Goal: Information Seeking & Learning: Learn about a topic

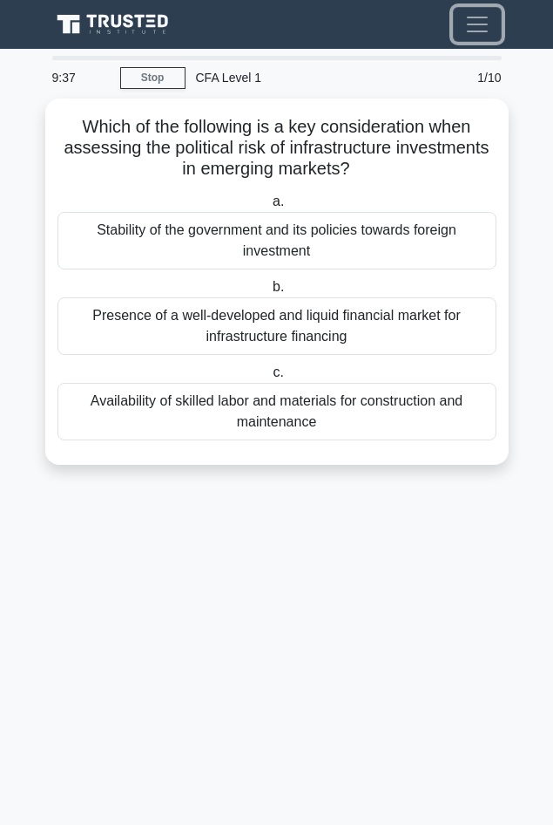
click at [483, 37] on span "Toggle navigation" at bounding box center [478, 24] width 26 height 26
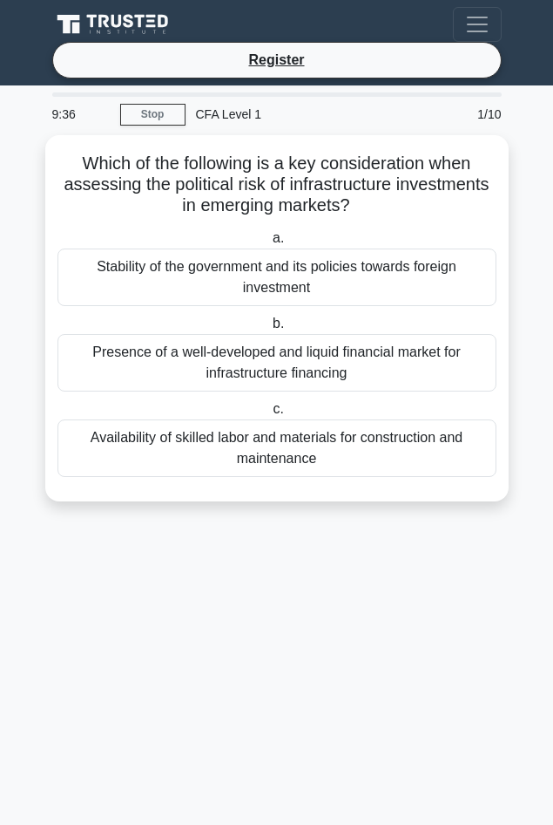
click at [147, 17] on icon at bounding box center [115, 24] width 126 height 25
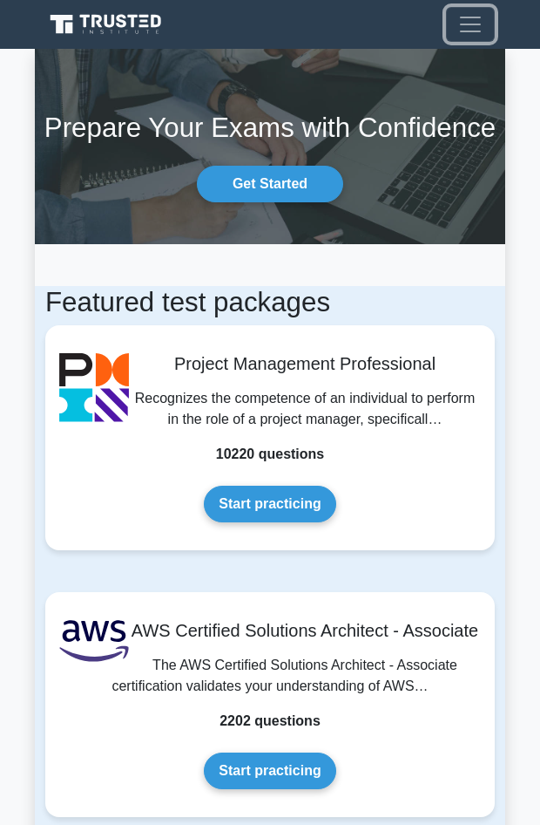
click at [466, 36] on span "Toggle navigation" at bounding box center [471, 24] width 26 height 26
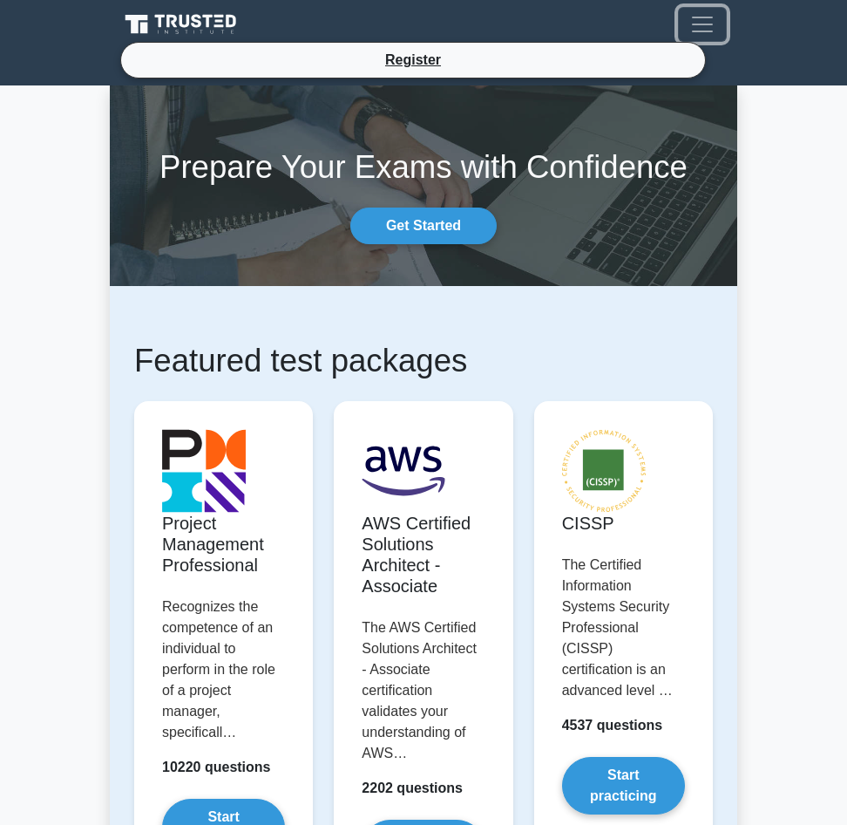
click at [540, 24] on span "Toggle navigation" at bounding box center [702, 24] width 26 height 26
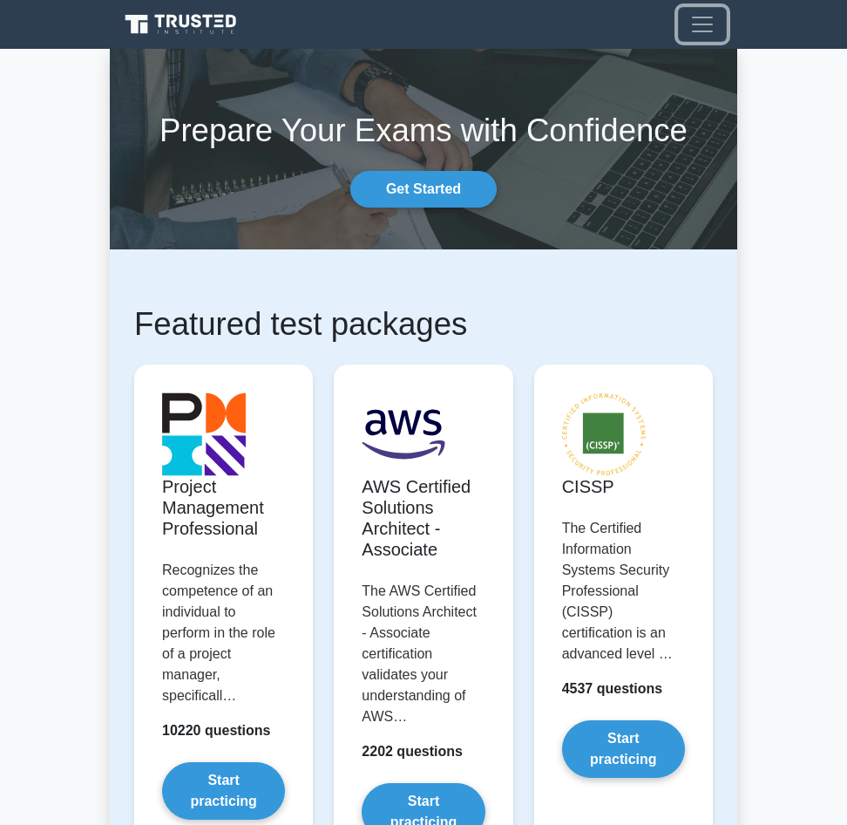
click at [540, 30] on span "Toggle navigation" at bounding box center [702, 24] width 26 height 26
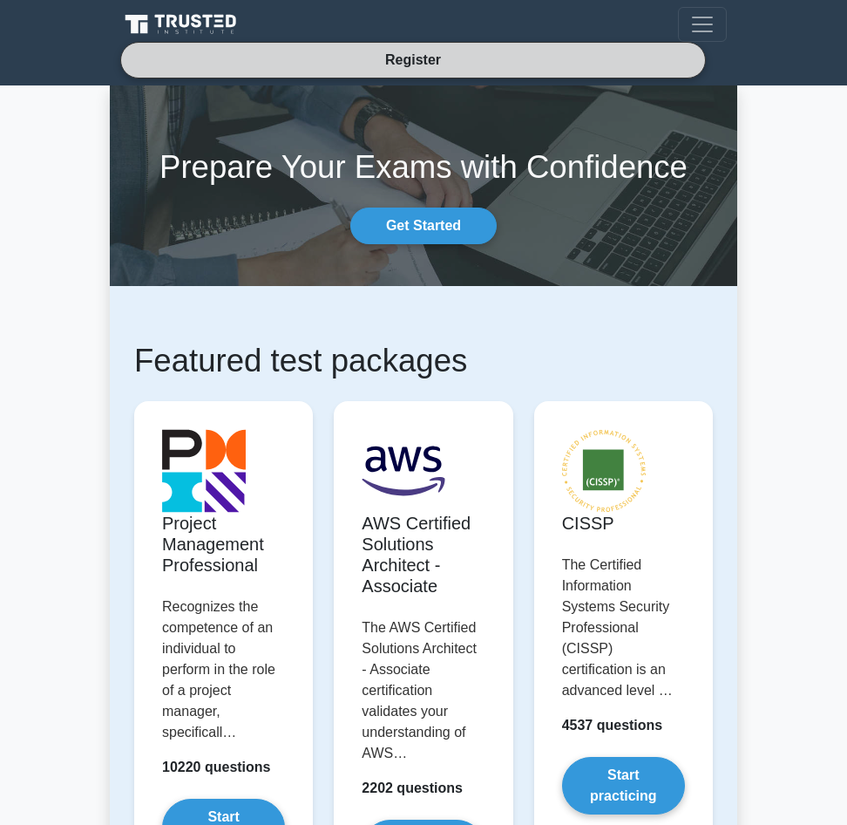
click at [402, 52] on link "Register" at bounding box center [413, 60] width 77 height 22
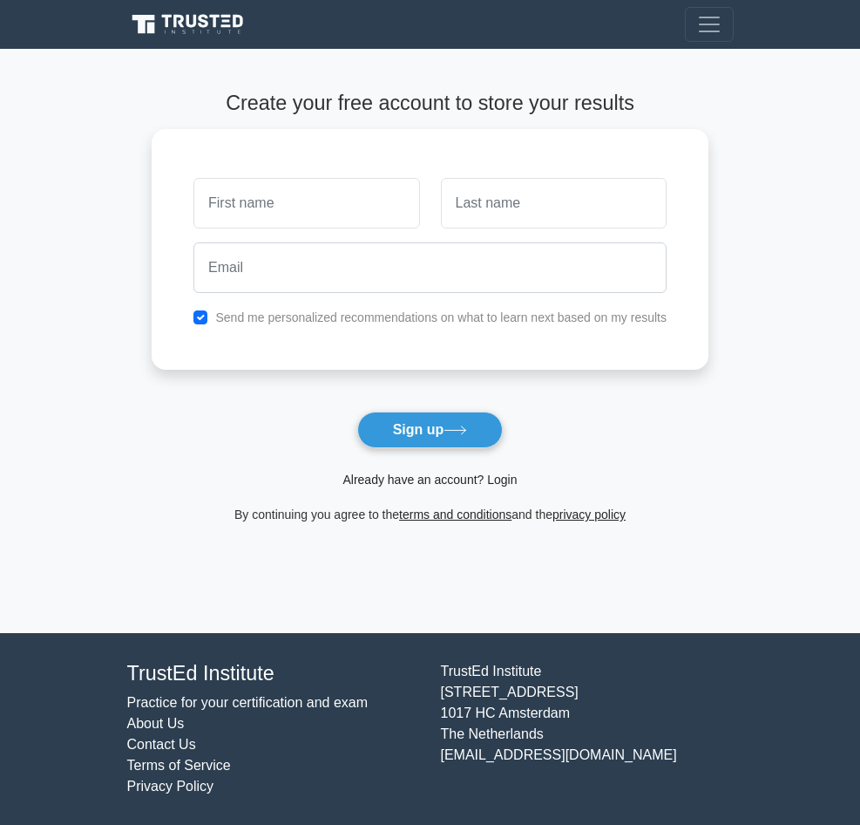
click at [451, 485] on link "Already have an account? Login" at bounding box center [430, 479] width 174 height 14
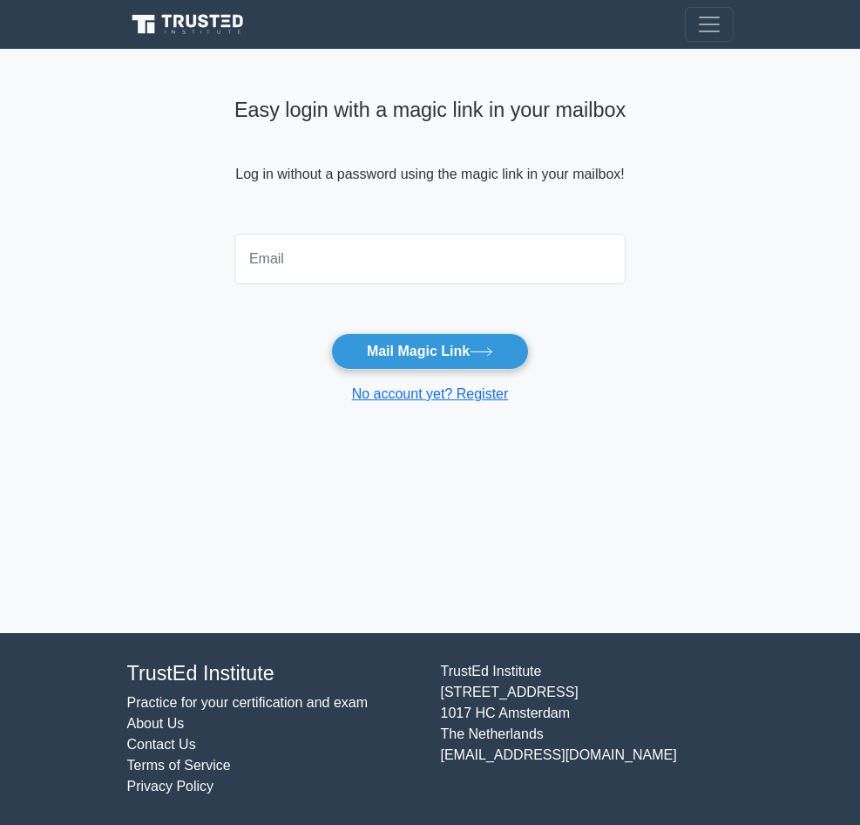
click at [287, 249] on input "email" at bounding box center [429, 259] width 391 height 51
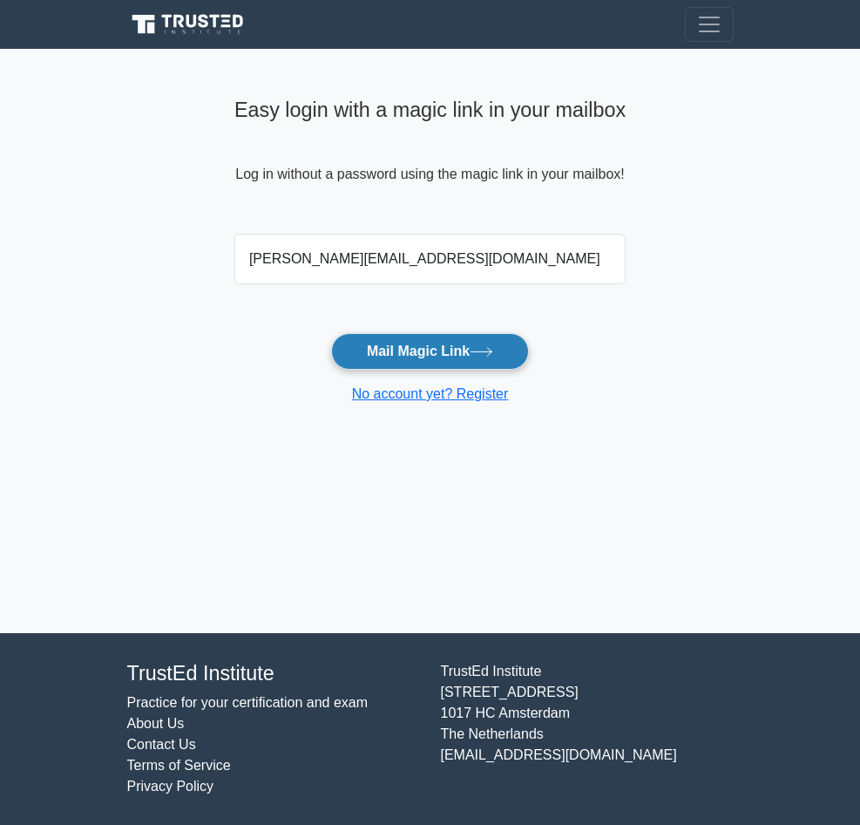
type input "[PERSON_NAME][EMAIL_ADDRESS][DOMAIN_NAME]"
drag, startPoint x: 413, startPoint y: 358, endPoint x: 356, endPoint y: 348, distance: 57.6
click at [366, 350] on button "Mail Magic Link" at bounding box center [430, 351] width 198 height 37
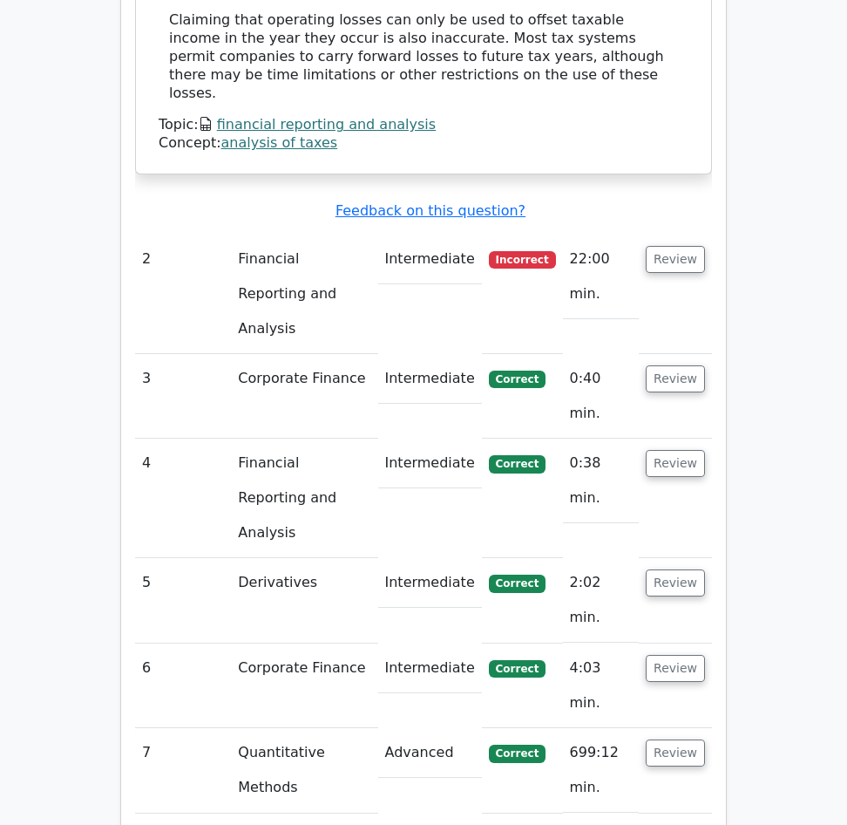
scroll to position [1761, 0]
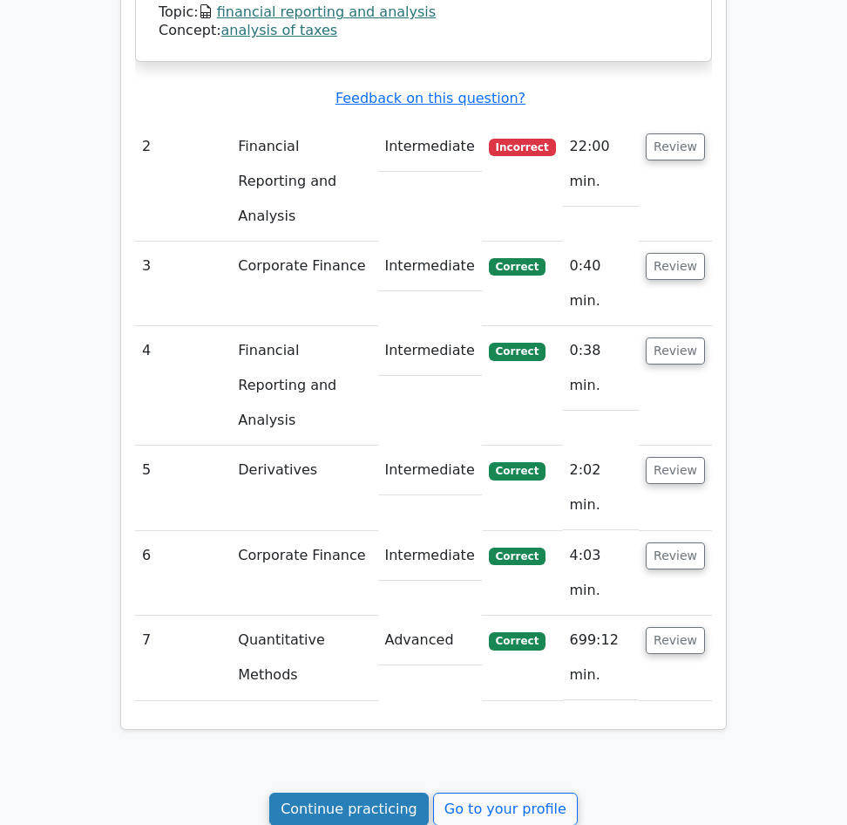
click at [350, 792] on link "Continue practicing" at bounding box center [349, 808] width 160 height 33
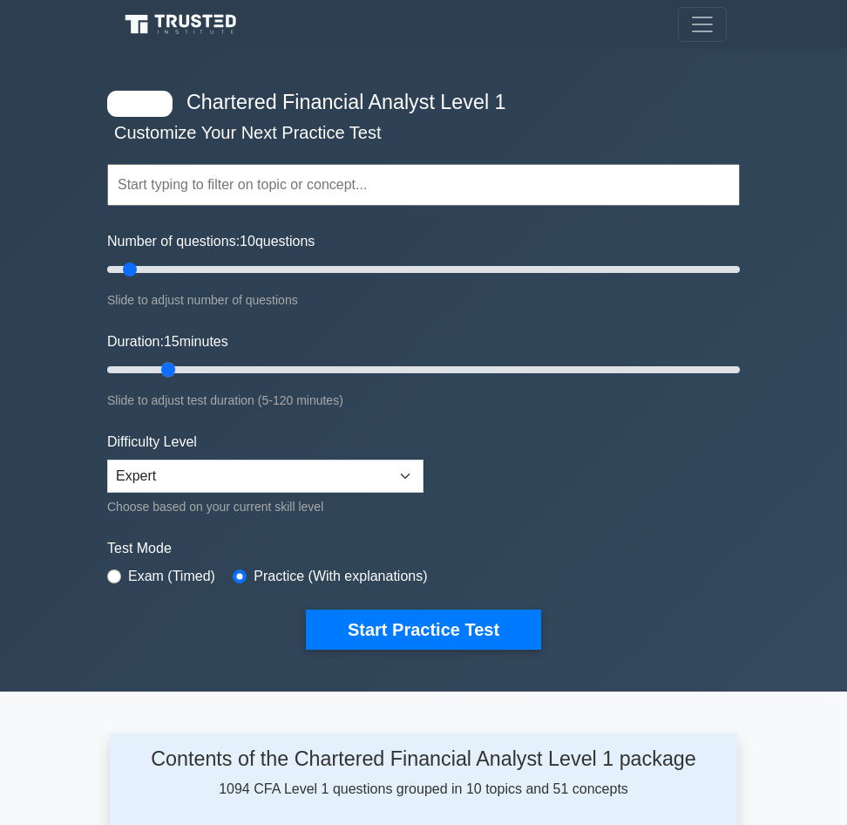
drag, startPoint x: 140, startPoint y: 365, endPoint x: 169, endPoint y: 363, distance: 28.8
click at [169, 363] on input "Duration: 15 minutes" at bounding box center [423, 369] width 633 height 21
click at [188, 466] on select "Beginner Intermediate Expert" at bounding box center [265, 475] width 316 height 33
click at [107, 459] on select "Beginner Intermediate Expert" at bounding box center [265, 475] width 316 height 33
drag, startPoint x: 170, startPoint y: 368, endPoint x: 252, endPoint y: 373, distance: 82.1
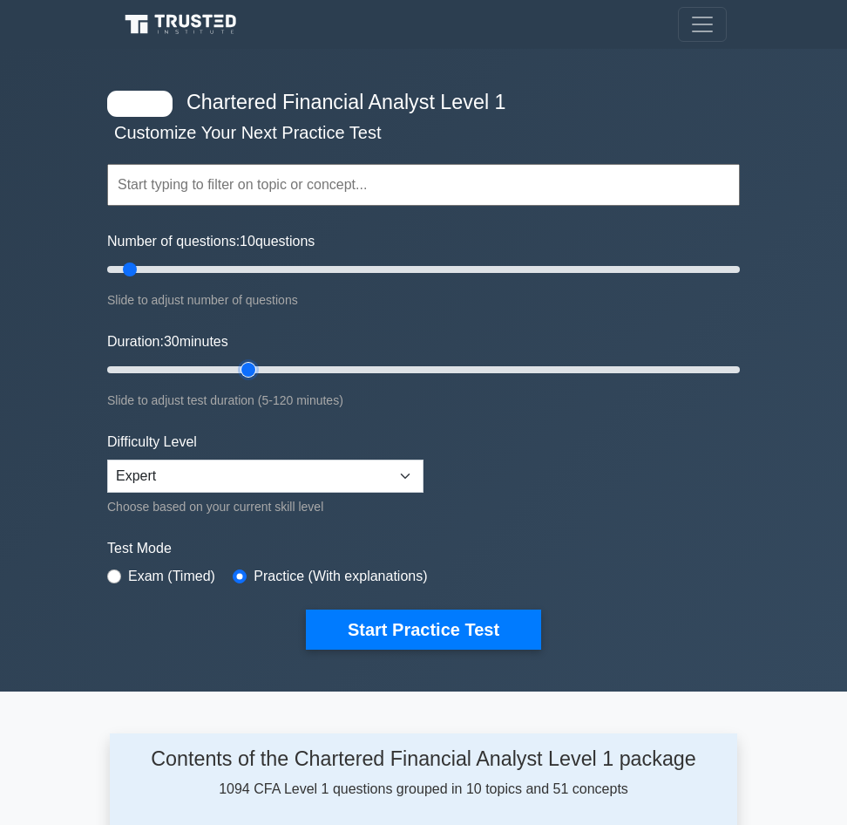
type input "30"
click at [252, 373] on input "Duration: 30 minutes" at bounding box center [423, 369] width 633 height 21
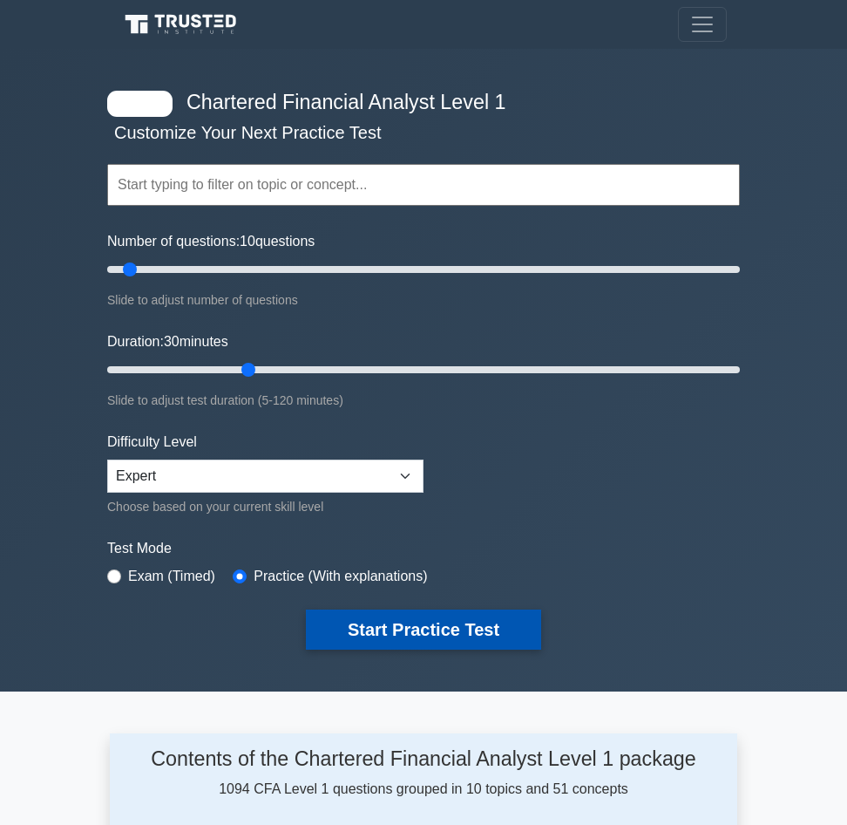
click at [358, 623] on button "Start Practice Test" at bounding box center [423, 629] width 235 height 40
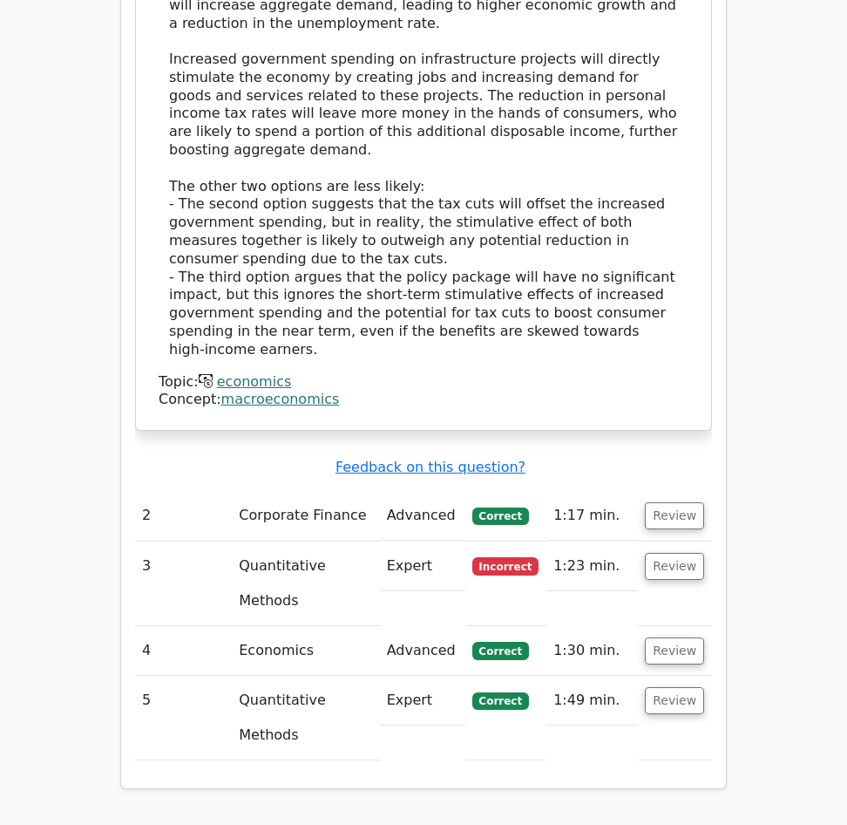
scroll to position [1757, 0]
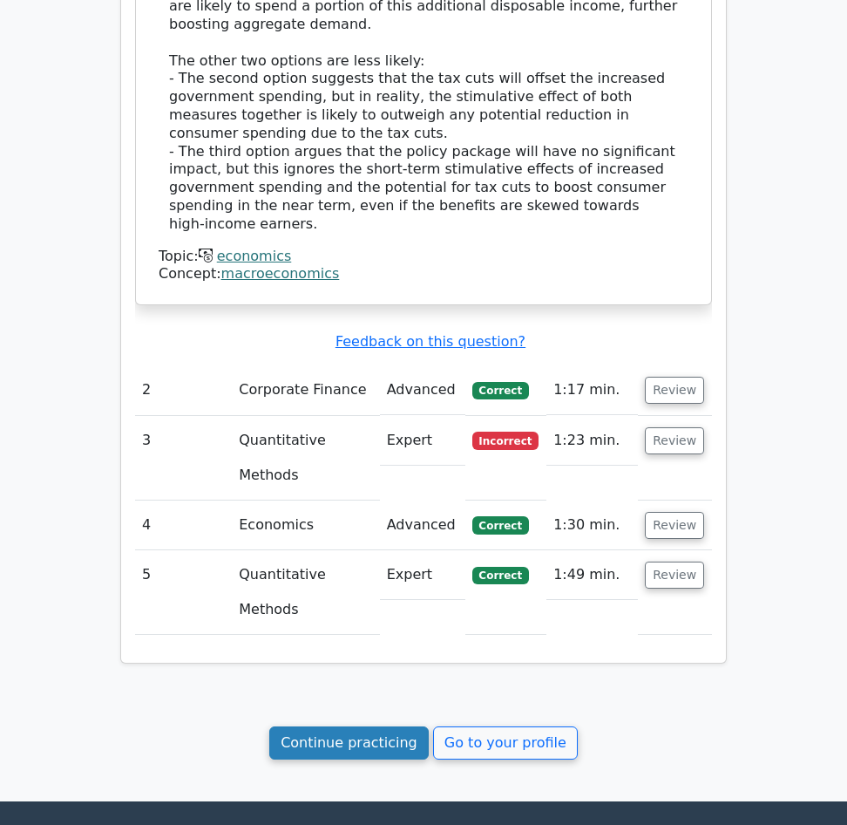
click at [371, 726] on link "Continue practicing" at bounding box center [349, 742] width 160 height 33
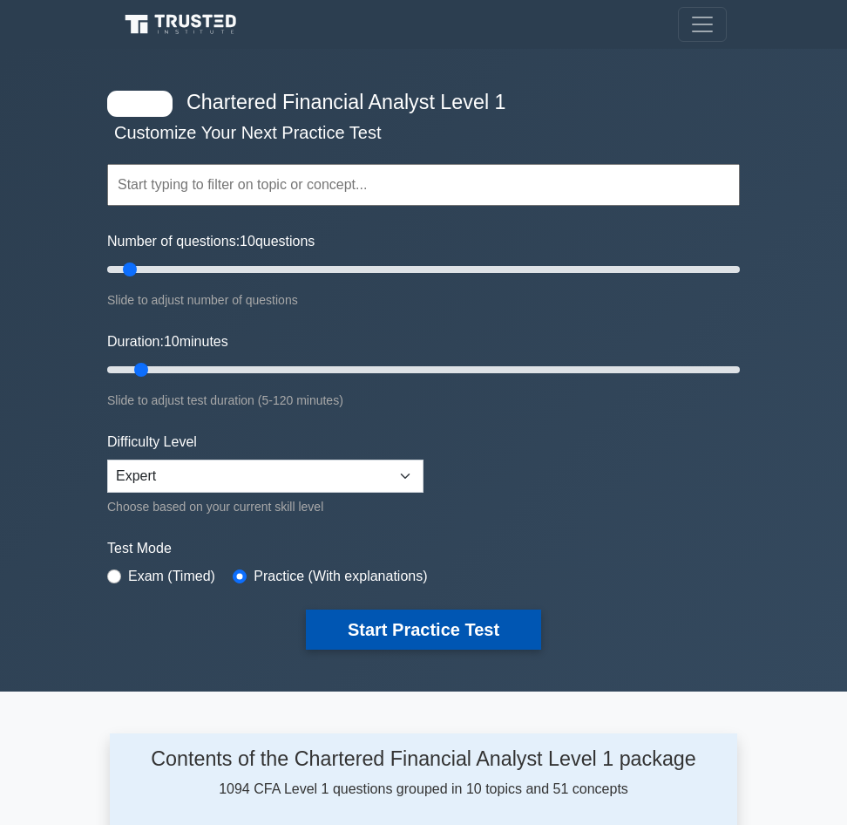
click at [405, 623] on button "Start Practice Test" at bounding box center [423, 629] width 235 height 40
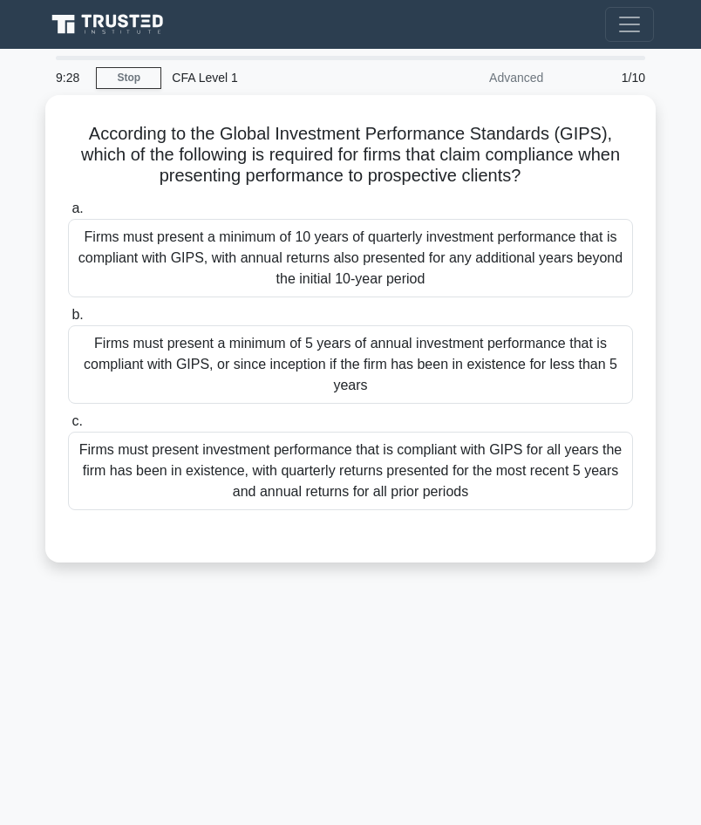
click at [659, 304] on div "According to the Global Investment Performance Standards (GIPS), which of the f…" at bounding box center [351, 339] width 628 height 488
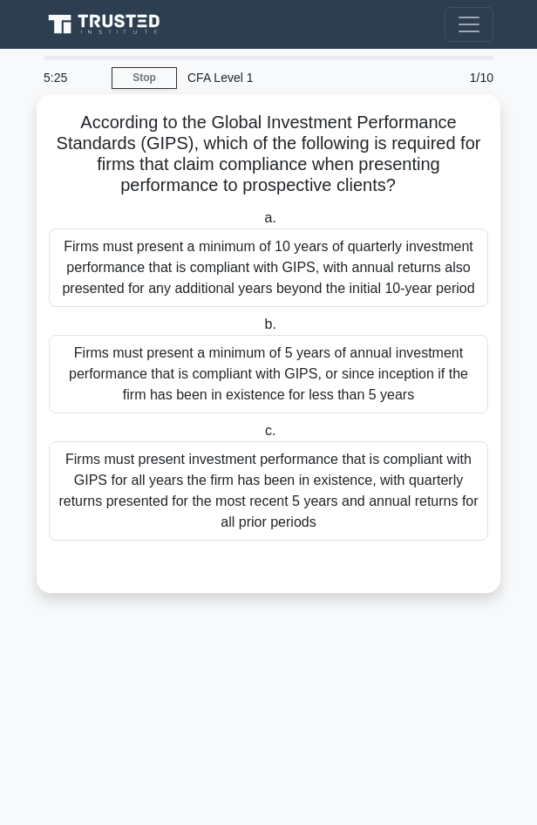
click at [255, 267] on div "Firms must present a minimum of 10 years of quarterly investment performance th…" at bounding box center [268, 267] width 439 height 78
click at [261, 224] on input "a. Firms must present a minimum of 10 years of quarterly investment performance…" at bounding box center [261, 218] width 0 height 11
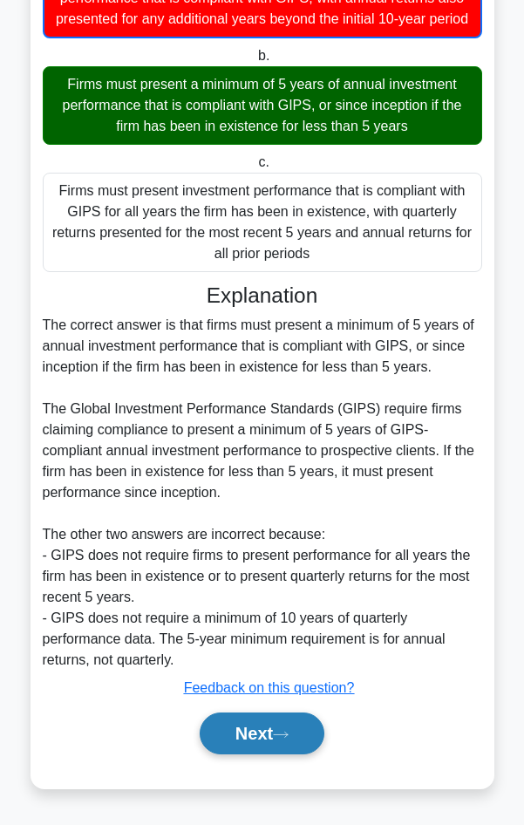
click at [268, 726] on button "Next" at bounding box center [262, 733] width 125 height 42
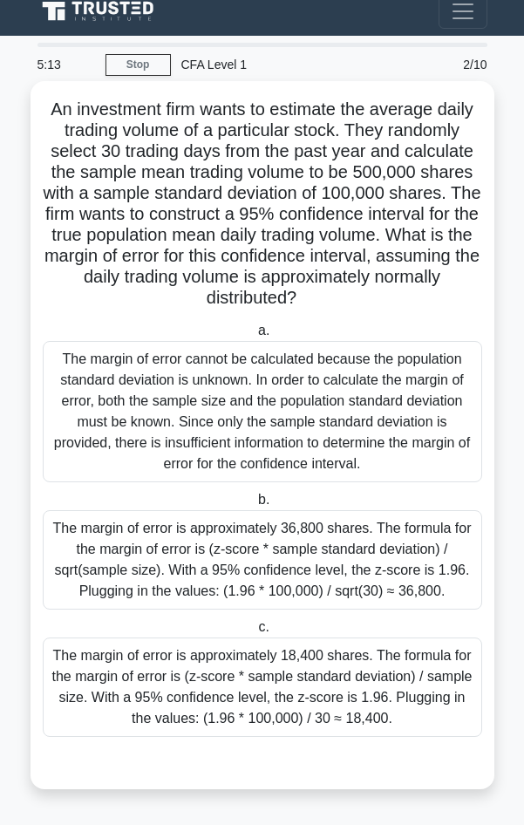
scroll to position [14, 0]
click at [282, 690] on div "The margin of error is approximately 18,400 shares. The formula for the margin …" at bounding box center [262, 686] width 439 height 99
click at [255, 633] on input "c. The margin of error is approximately 18,400 shares. The formula for the marg…" at bounding box center [255, 626] width 0 height 11
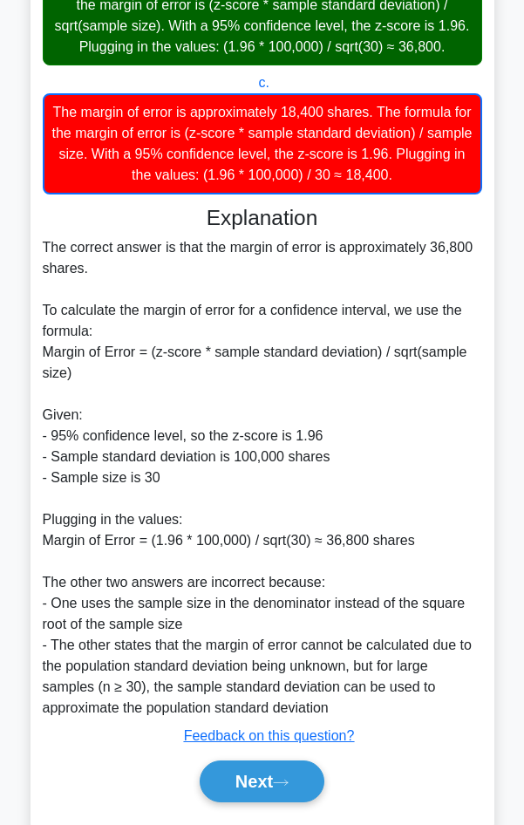
scroll to position [606, 0]
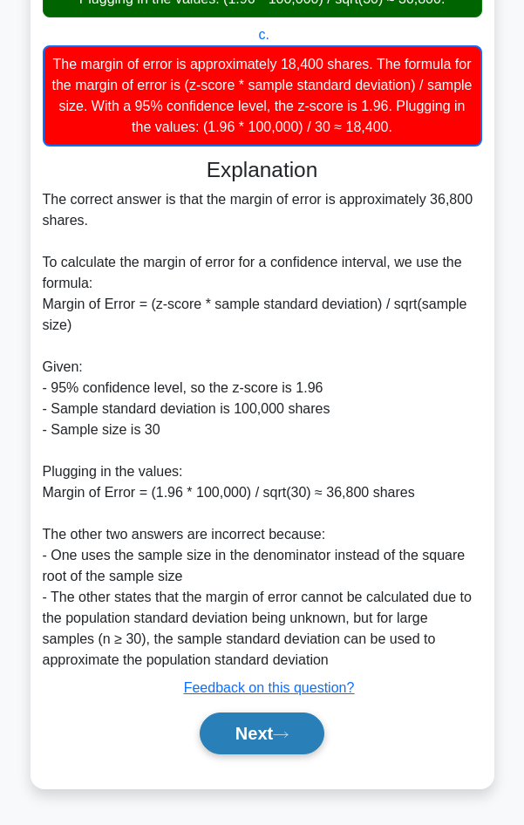
click at [228, 735] on button "Next" at bounding box center [262, 733] width 125 height 42
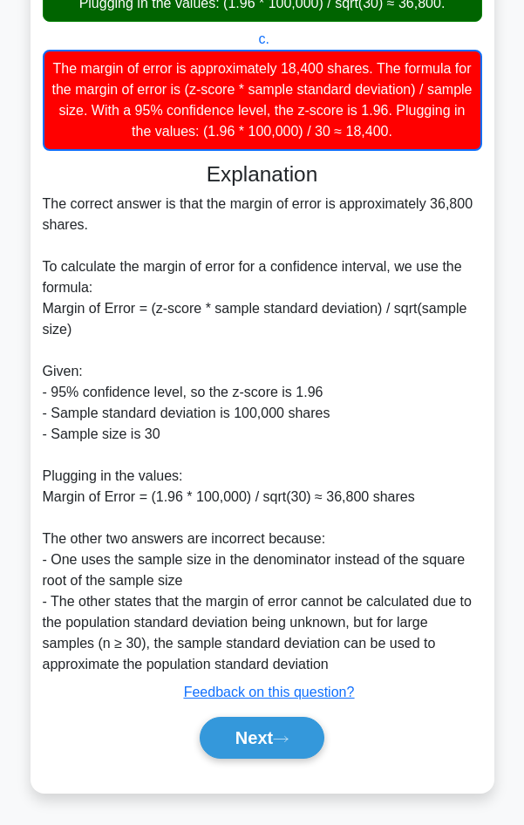
scroll to position [0, 0]
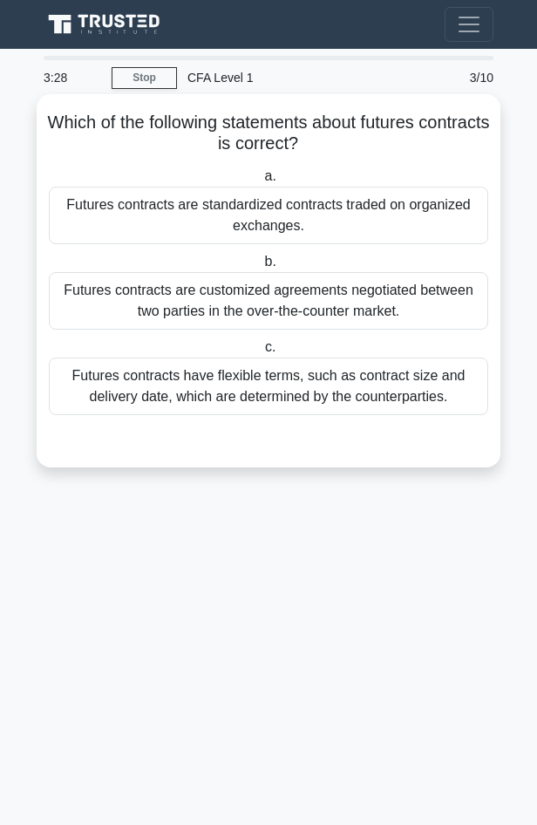
click at [294, 227] on div "Futures contracts are standardized contracts traded on organized exchanges." at bounding box center [268, 216] width 439 height 58
click at [261, 182] on input "a. Futures contracts are standardized contracts traded on organized exchanges." at bounding box center [261, 176] width 0 height 11
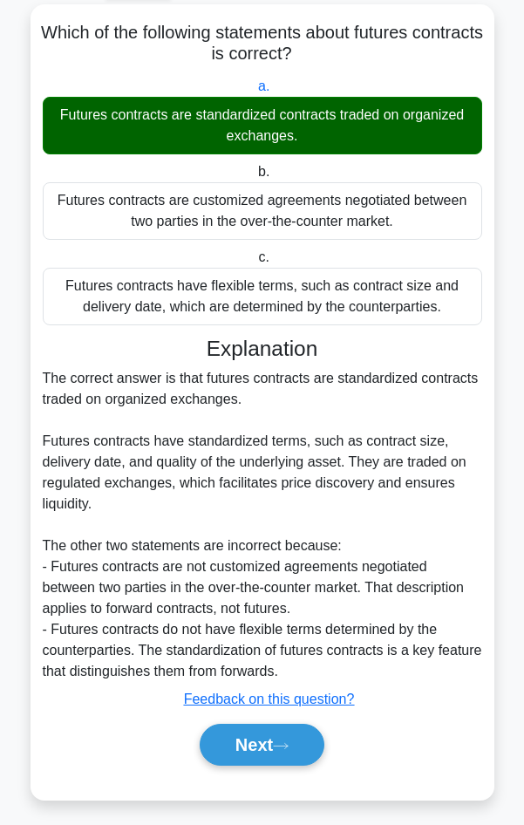
scroll to position [102, 0]
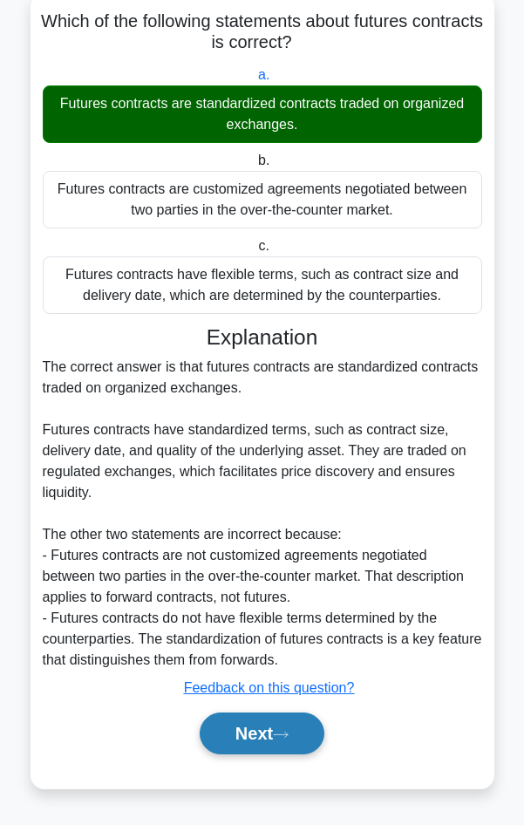
click at [267, 738] on button "Next" at bounding box center [262, 733] width 125 height 42
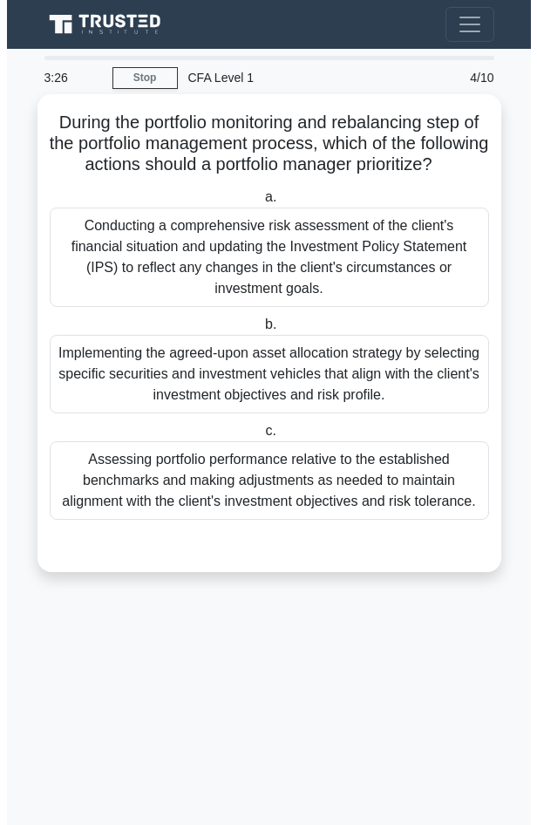
scroll to position [0, 0]
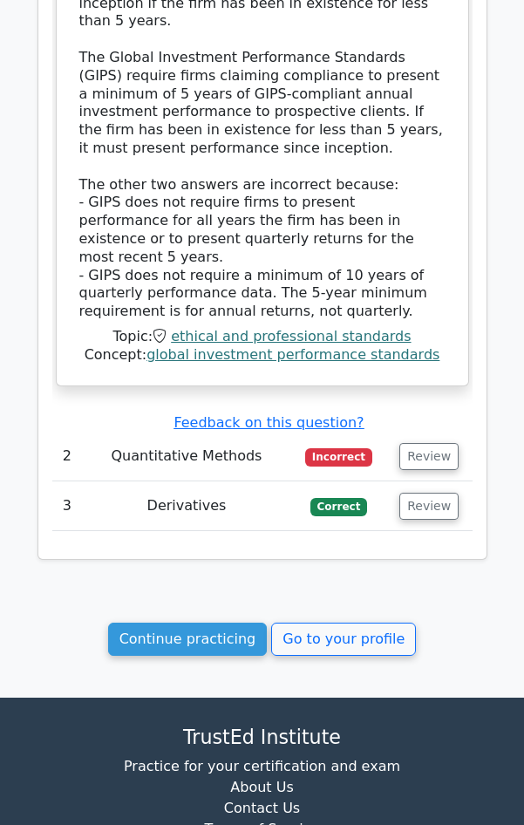
scroll to position [2266, 0]
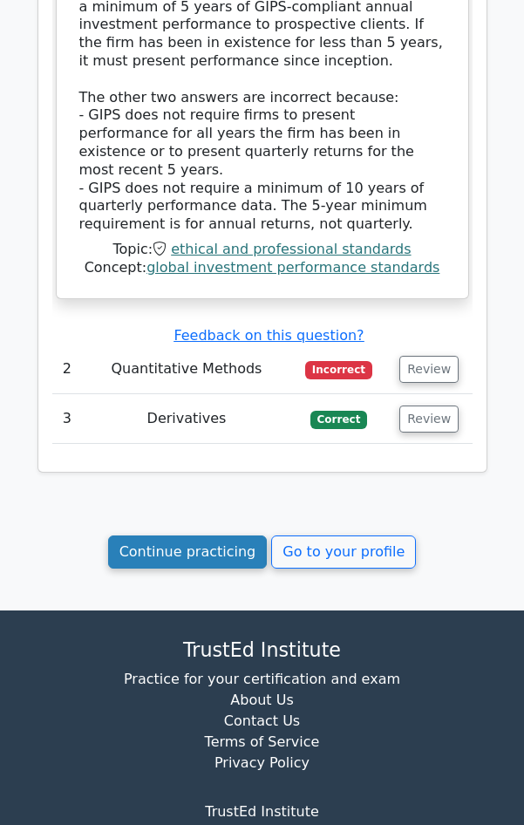
click at [200, 535] on link "Continue practicing" at bounding box center [188, 551] width 160 height 33
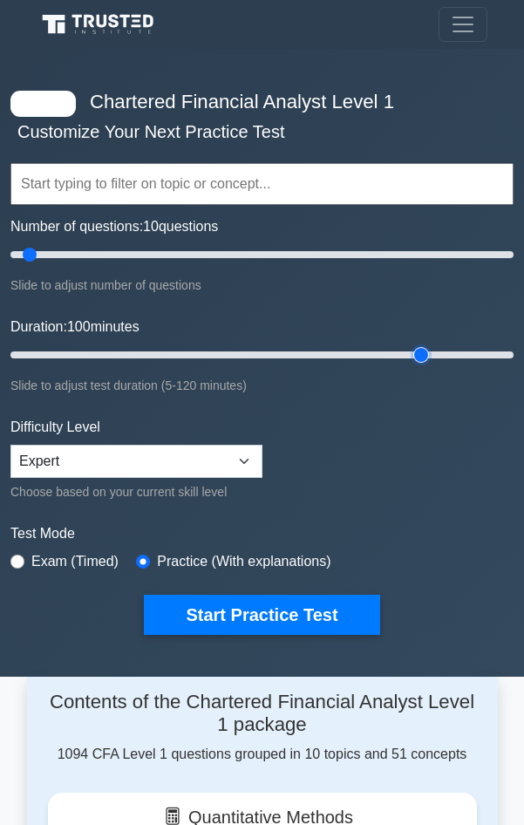
drag, startPoint x: 37, startPoint y: 356, endPoint x: 417, endPoint y: 359, distance: 380.0
type input "100"
click at [417, 359] on input "Duration: 100 minutes" at bounding box center [261, 354] width 503 height 21
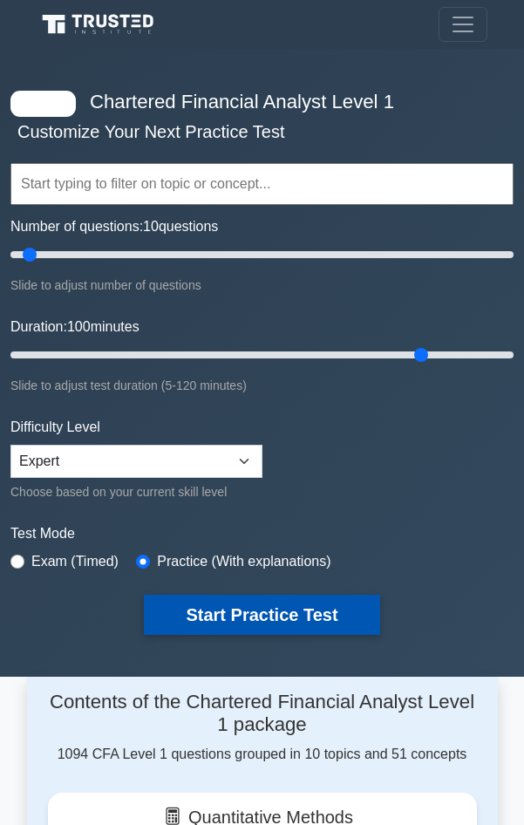
click at [283, 614] on button "Start Practice Test" at bounding box center [261, 614] width 235 height 40
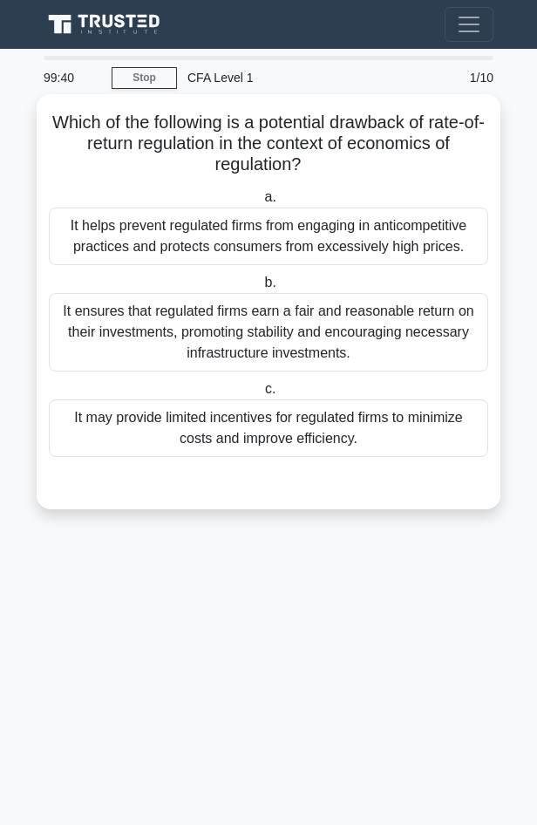
drag, startPoint x: 309, startPoint y: 172, endPoint x: 44, endPoint y: 126, distance: 269.8
click at [44, 126] on div "Which of the following is a potential drawback of rate-of-return regulation in …" at bounding box center [269, 301] width 450 height 401
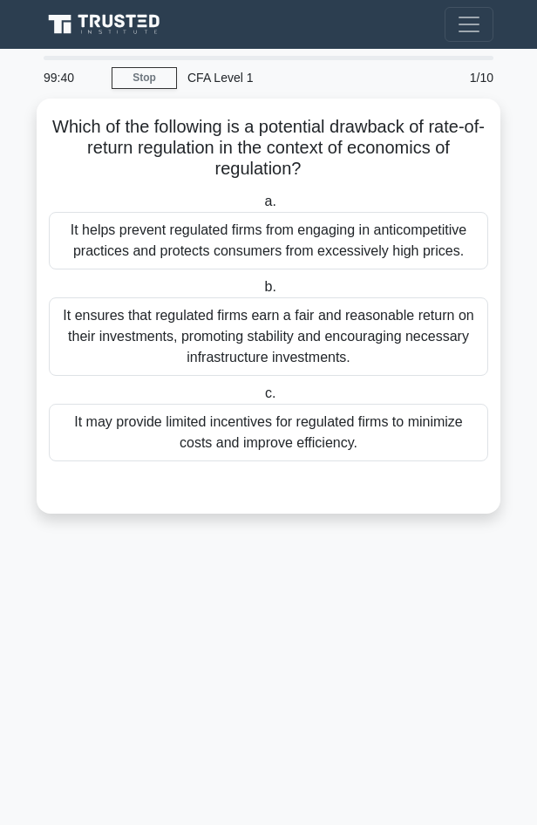
copy h5 "Which of the following is a potential drawback of rate-of-return regulation in …"
click at [268, 601] on main "99:27 Stop CFA Level 1 Advanced 1/10 Which of the following is a potential draw…" at bounding box center [268, 437] width 537 height 776
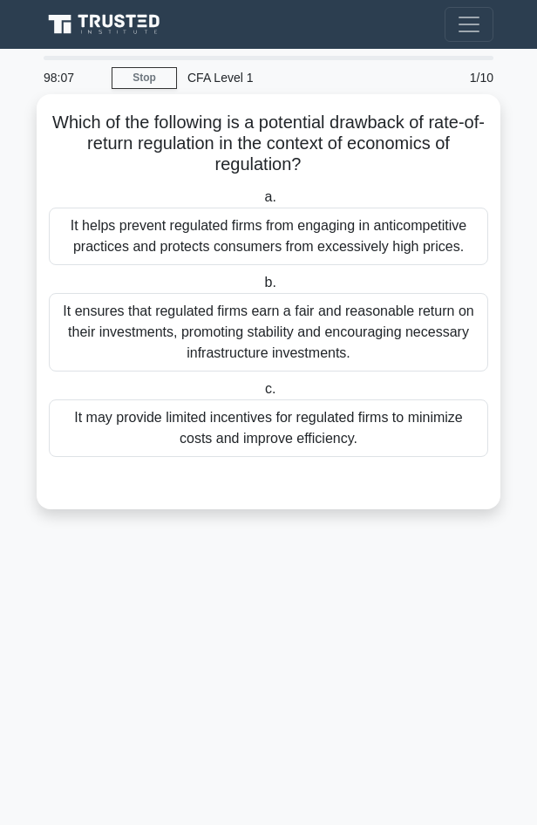
click at [298, 440] on div "It may provide limited incentives for regulated firms to minimize costs and imp…" at bounding box center [268, 428] width 439 height 58
click at [261, 395] on input "c. It may provide limited incentives for regulated firms to minimize costs and …" at bounding box center [261, 389] width 0 height 11
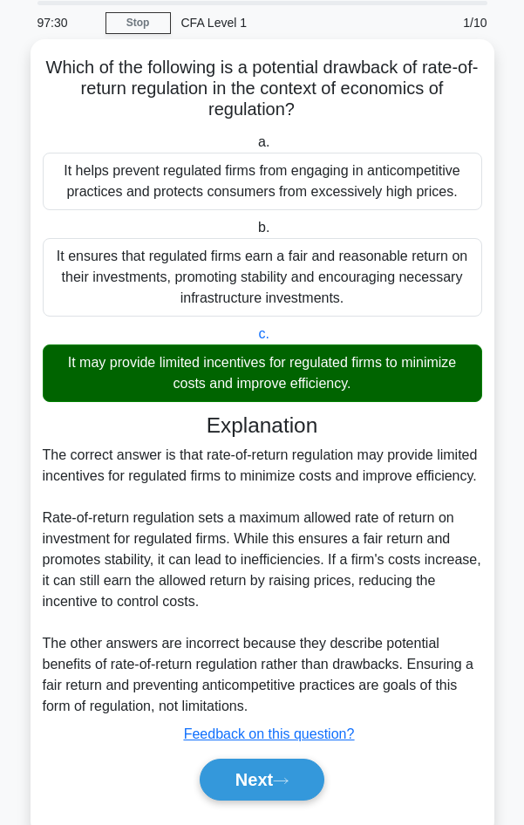
scroll to position [123, 0]
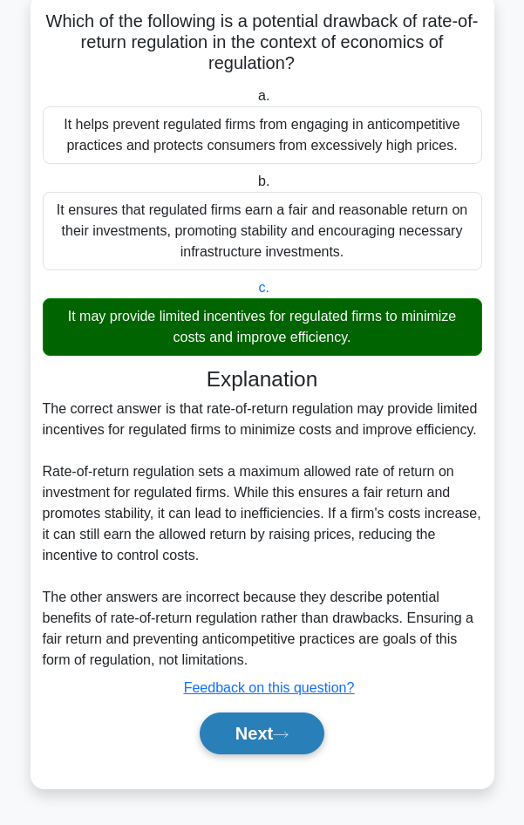
click at [289, 730] on icon at bounding box center [281, 735] width 16 height 10
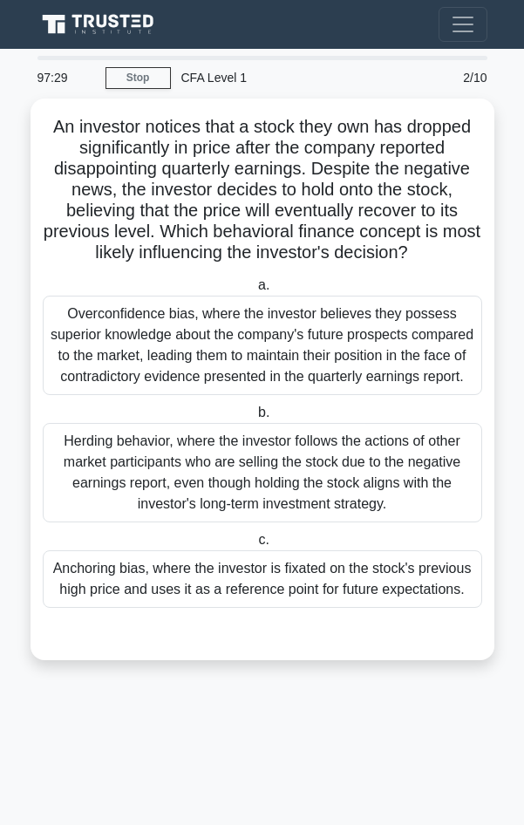
scroll to position [0, 0]
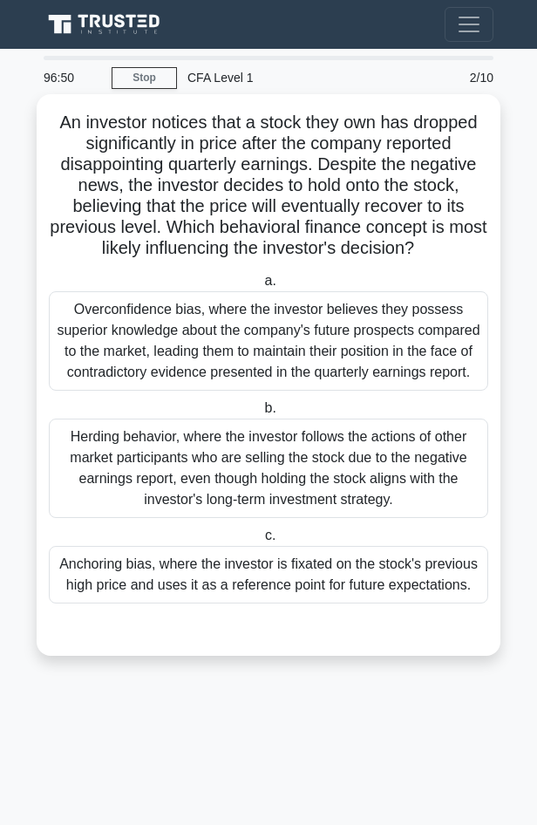
click at [303, 603] on div "Anchoring bias, where the investor is fixated on the stock's previous high pric…" at bounding box center [268, 575] width 439 height 58
click at [261, 541] on input "c. Anchoring bias, where the investor is fixated on the stock's previous high p…" at bounding box center [261, 535] width 0 height 11
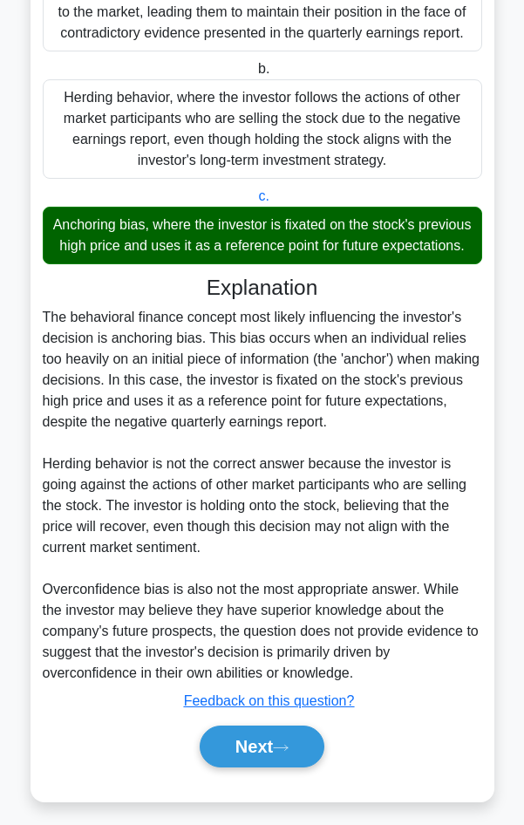
scroll to position [395, 0]
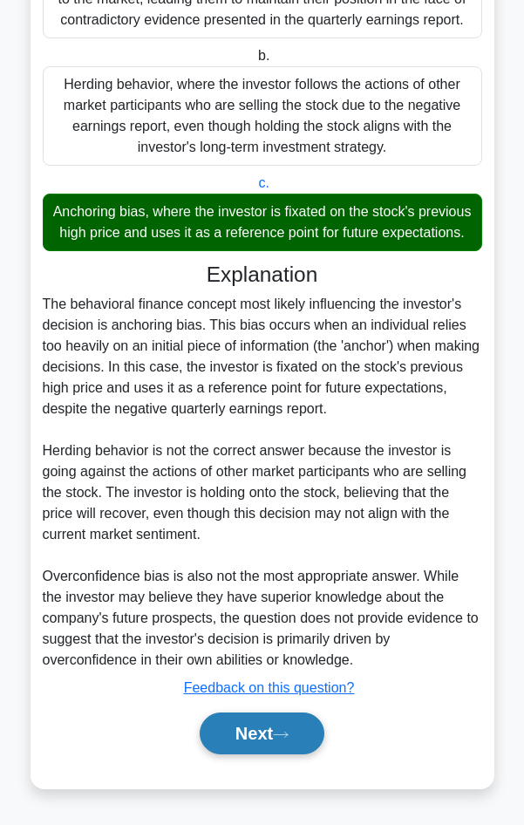
click at [235, 732] on button "Next" at bounding box center [262, 733] width 125 height 42
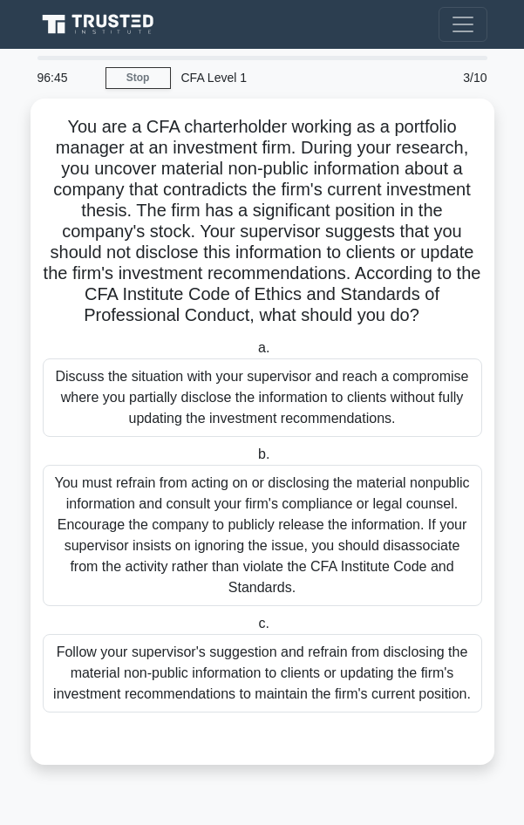
scroll to position [0, 0]
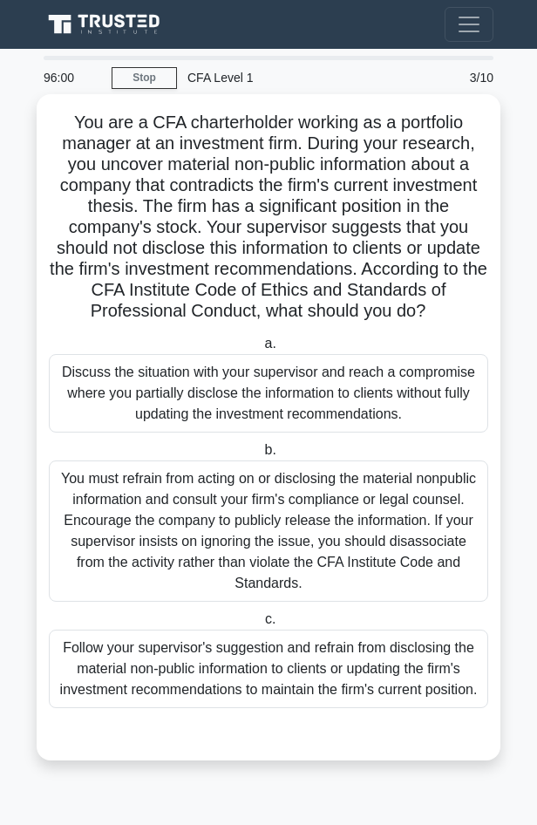
click at [213, 524] on div "You must refrain from acting on or disclosing the material nonpublic informatio…" at bounding box center [268, 530] width 439 height 141
click at [261, 456] on input "b. You must refrain from acting on or disclosing the material nonpublic informa…" at bounding box center [261, 450] width 0 height 11
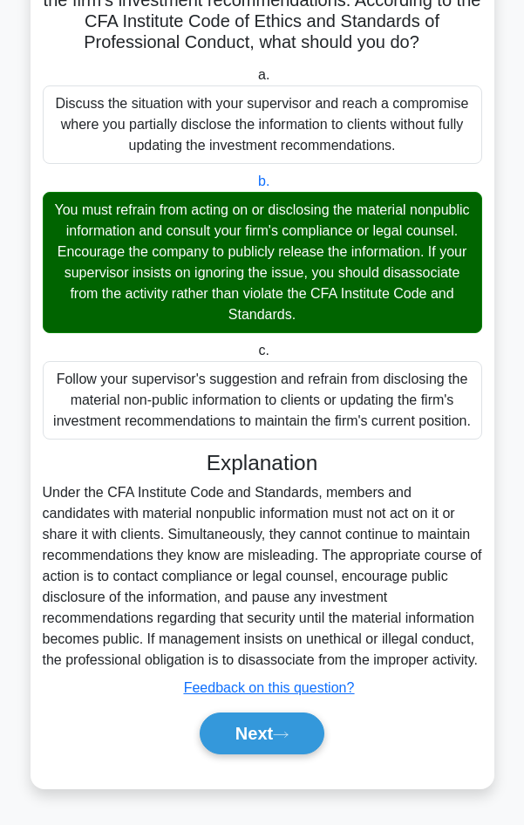
scroll to position [311, 0]
click at [305, 716] on button "Next" at bounding box center [262, 733] width 125 height 42
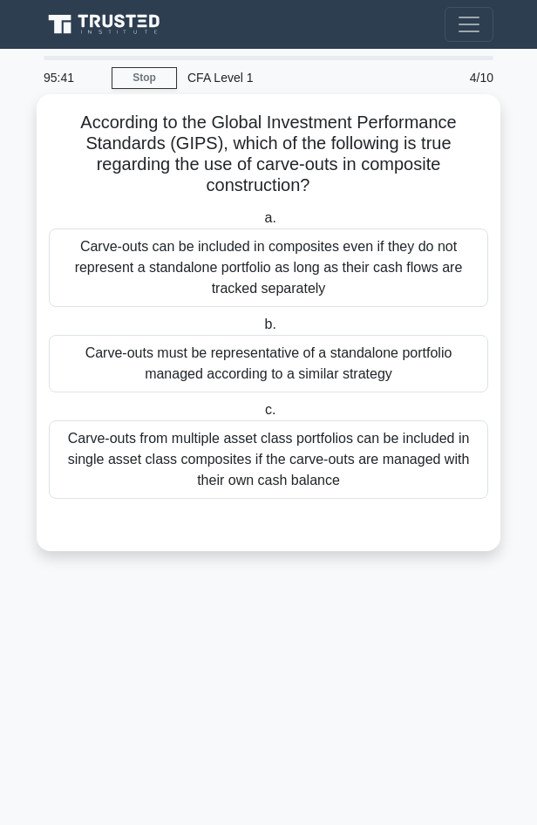
drag, startPoint x: 73, startPoint y: 131, endPoint x: 322, endPoint y: 187, distance: 255.4
click at [322, 187] on h5 "According to the Global Investment Performance Standards (GIPS), which of the f…" at bounding box center [268, 154] width 443 height 85
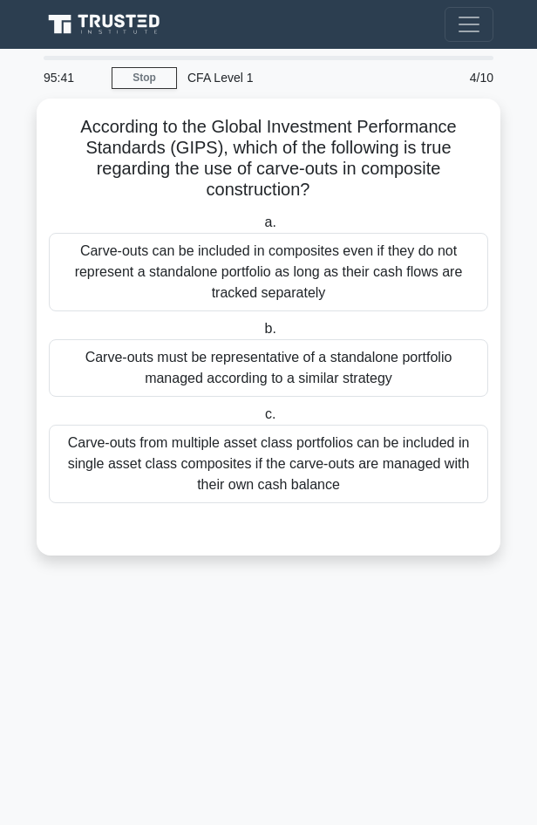
copy h5 "According to the Global Investment Performance Standards (GIPS), which of the f…"
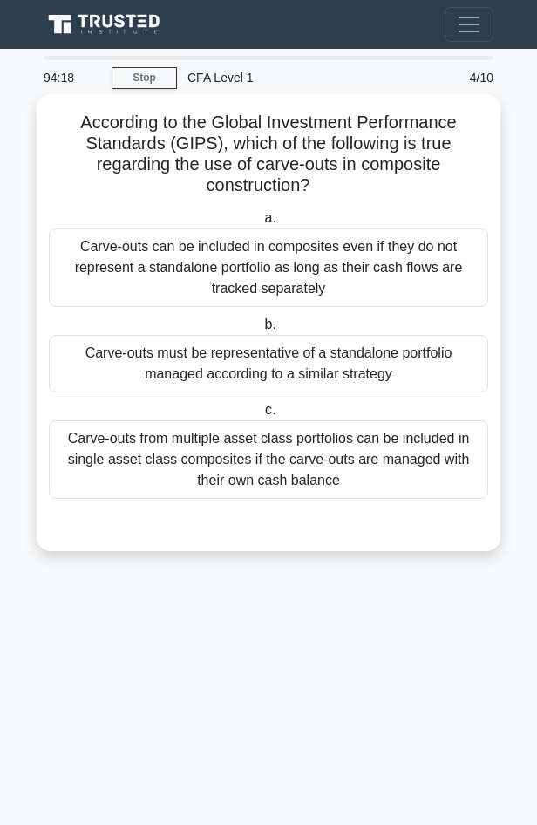
click at [210, 458] on div "Carve-outs from multiple asset class portfolios can be included in single asset…" at bounding box center [268, 459] width 439 height 78
click at [261, 416] on input "c. Carve-outs from multiple asset class portfolios can be included in single as…" at bounding box center [261, 409] width 0 height 11
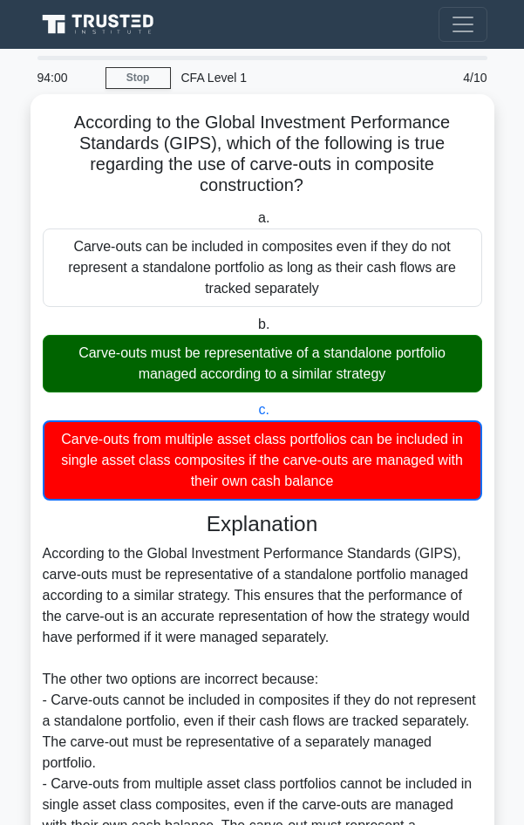
drag, startPoint x: 340, startPoint y: 487, endPoint x: 55, endPoint y: 440, distance: 288.9
click at [55, 440] on div "Carve-outs from multiple asset class portfolios can be included in single asset…" at bounding box center [262, 460] width 439 height 80
drag, startPoint x: 55, startPoint y: 440, endPoint x: 105, endPoint y: 460, distance: 54.4
copy div "Carve-outs from multiple asset class portfolios can be included in single asset…"
drag, startPoint x: 81, startPoint y: 351, endPoint x: 399, endPoint y: 377, distance: 319.2
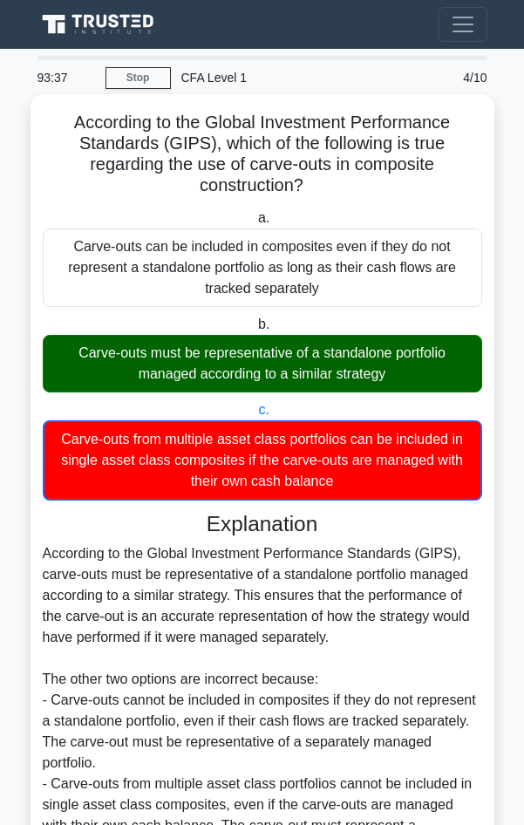
click at [399, 377] on div "Carve-outs must be representative of a standalone portfolio managed according t…" at bounding box center [262, 364] width 439 height 58
click at [255, 330] on input "b. Carve-outs must be representative of a standalone portfolio managed accordin…" at bounding box center [255, 324] width 0 height 11
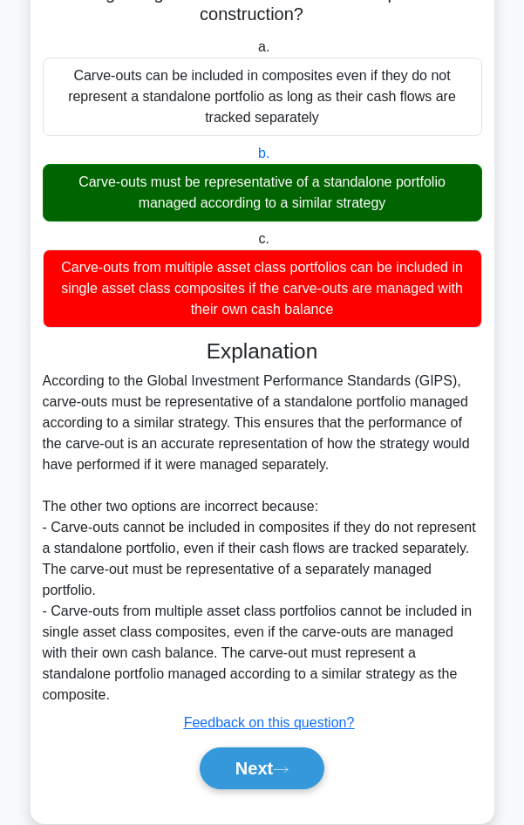
scroll to position [186, 0]
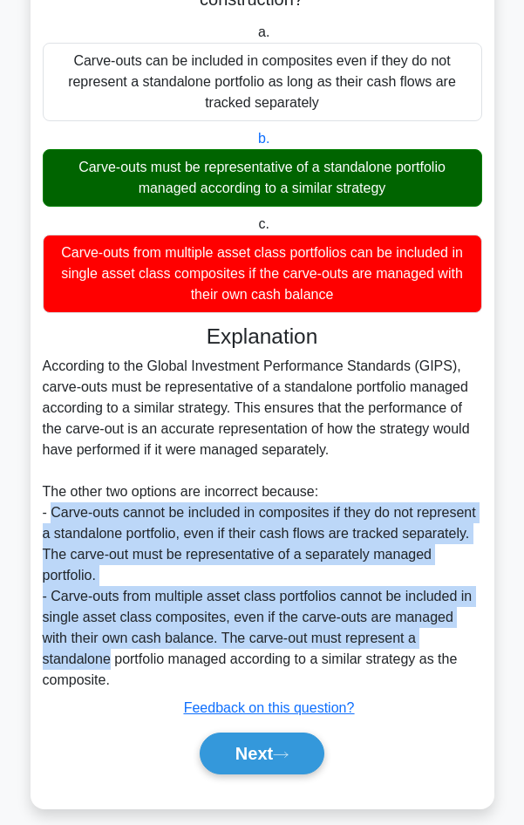
drag, startPoint x: 67, startPoint y: 518, endPoint x: 469, endPoint y: 633, distance: 418.0
click at [469, 633] on div "According to the Global Investment Performance Standards (GIPS), carve-outs mus…" at bounding box center [262, 523] width 439 height 335
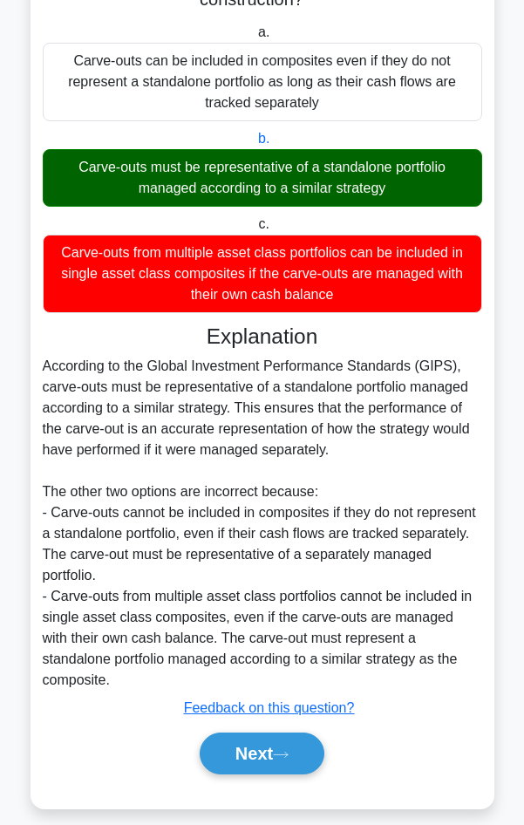
drag, startPoint x: 469, startPoint y: 633, endPoint x: 444, endPoint y: 658, distance: 35.7
click at [444, 658] on div "According to the Global Investment Performance Standards (GIPS), carve-outs mus…" at bounding box center [262, 523] width 439 height 335
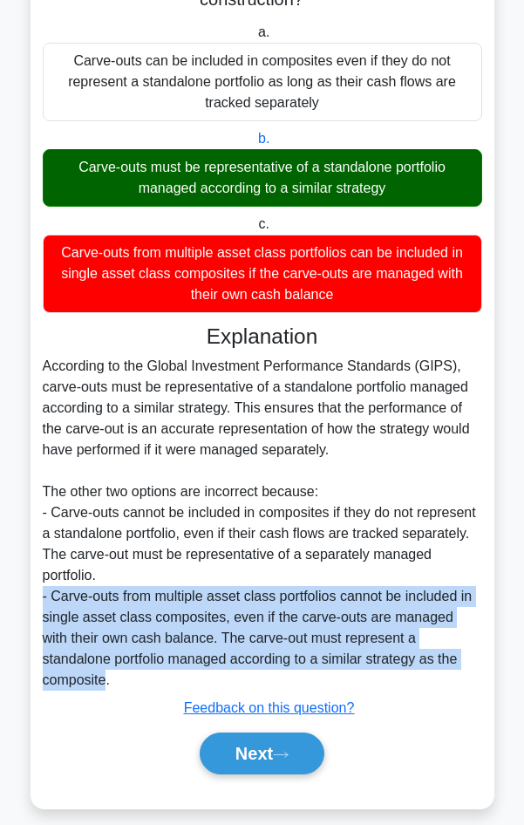
drag, startPoint x: 453, startPoint y: 657, endPoint x: 34, endPoint y: 598, distance: 423.4
click at [34, 598] on div "According to the Global Investment Performance Standards (GIPS), which of the f…" at bounding box center [263, 358] width 464 height 900
drag, startPoint x: 34, startPoint y: 598, endPoint x: 82, endPoint y: 606, distance: 48.6
copy div "- Carve-outs from multiple asset class portfolios cannot be included in single …"
click at [252, 732] on button "Next" at bounding box center [262, 753] width 125 height 42
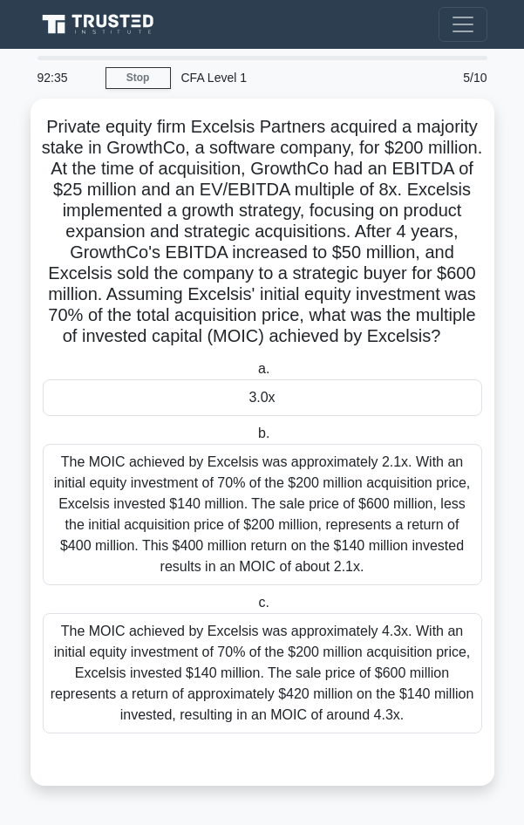
scroll to position [14, 0]
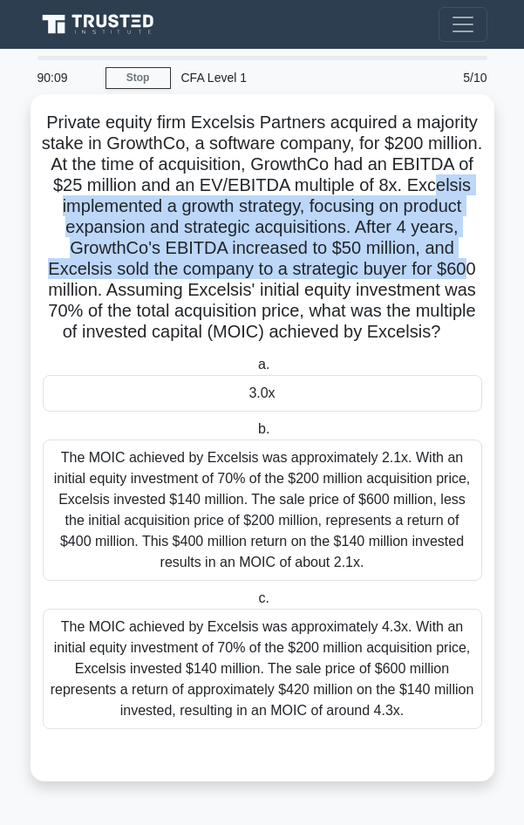
drag, startPoint x: 78, startPoint y: 194, endPoint x: 473, endPoint y: 248, distance: 399.3
click at [473, 248] on h5 "Private equity firm Excelsis Partners acquired a majority stake in GrowthCo, a …" at bounding box center [262, 228] width 443 height 232
click at [362, 682] on div "The MOIC achieved by Excelsis was approximately 4.3x. With an initial equity in…" at bounding box center [262, 668] width 439 height 120
click at [255, 604] on input "c. The MOIC achieved by Excelsis was approximately 4.3x. With an initial equity…" at bounding box center [255, 598] width 0 height 11
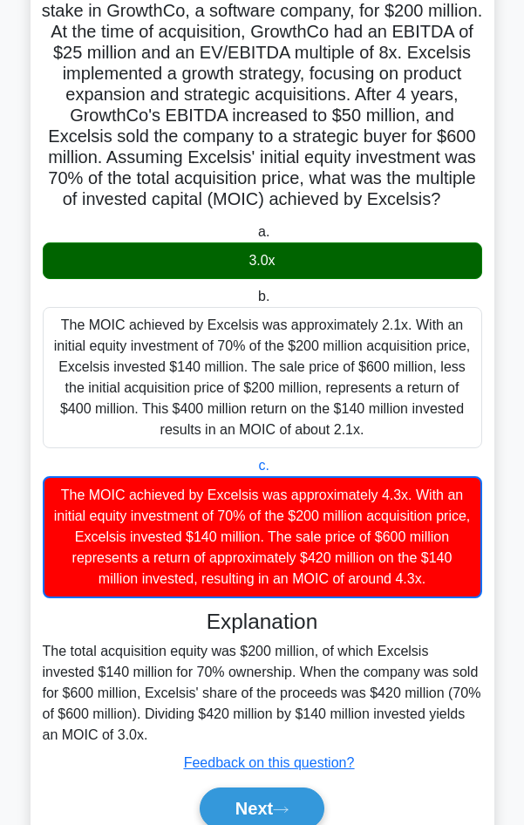
scroll to position [229, 0]
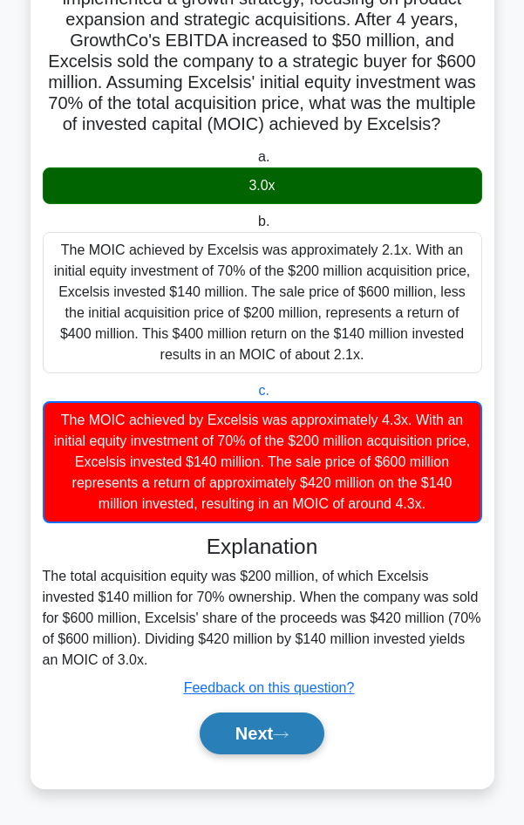
click at [268, 733] on button "Next" at bounding box center [262, 733] width 125 height 42
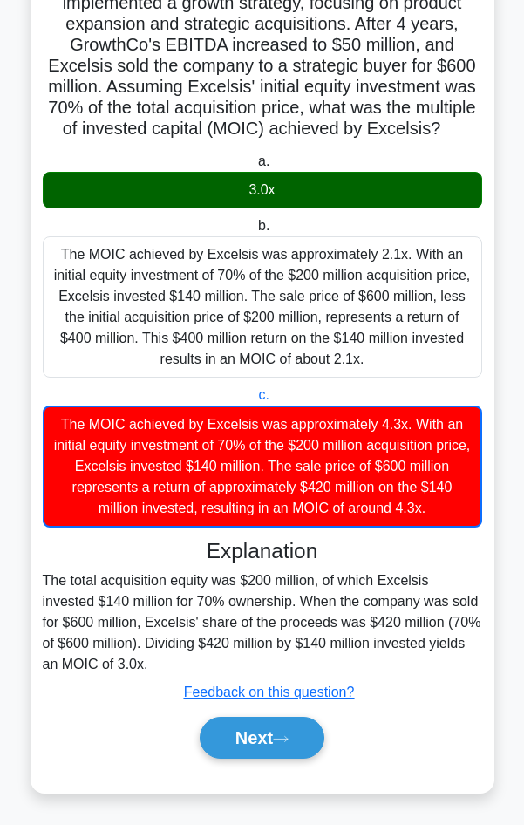
scroll to position [0, 0]
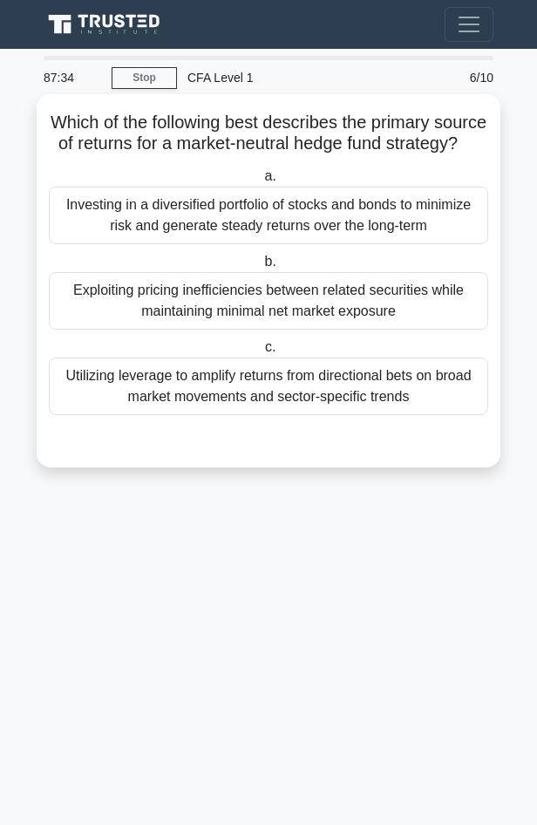
drag, startPoint x: 71, startPoint y: 119, endPoint x: 314, endPoint y: 159, distance: 245.6
click at [314, 155] on h5 "Which of the following best describes the primary source of returns for a marke…" at bounding box center [268, 134] width 443 height 44
copy h5 "Which of the following best describes the primary source of returns for a marke…"
click at [263, 300] on div "Exploiting pricing inefficiencies between related securities while maintaining …" at bounding box center [268, 301] width 439 height 58
click at [261, 268] on input "b. Exploiting pricing inefficiencies between related securities while maintaini…" at bounding box center [261, 261] width 0 height 11
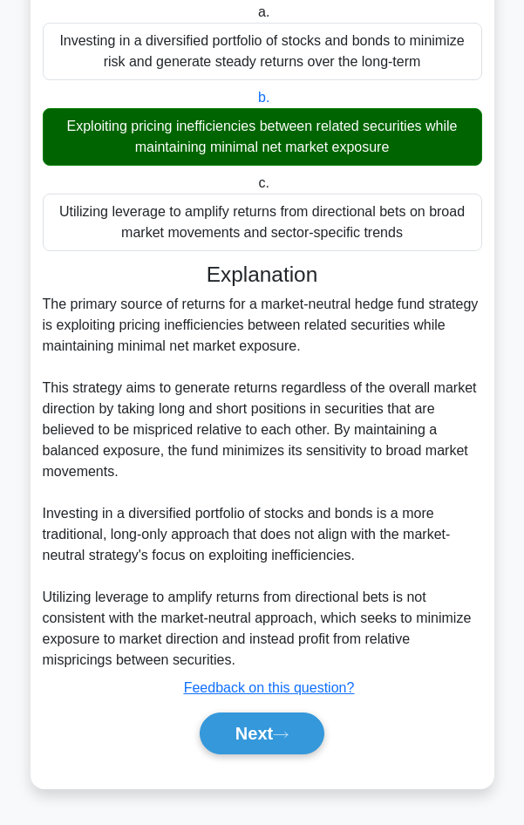
scroll to position [186, 0]
click at [289, 730] on icon at bounding box center [281, 735] width 16 height 10
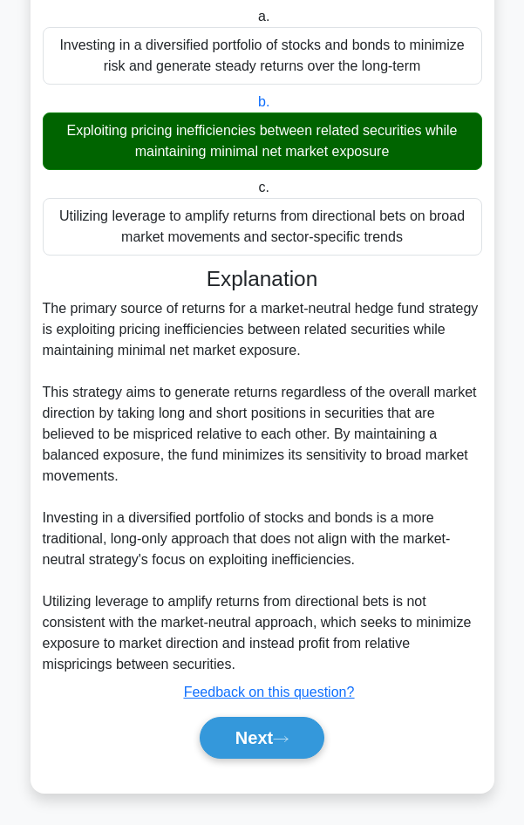
scroll to position [0, 0]
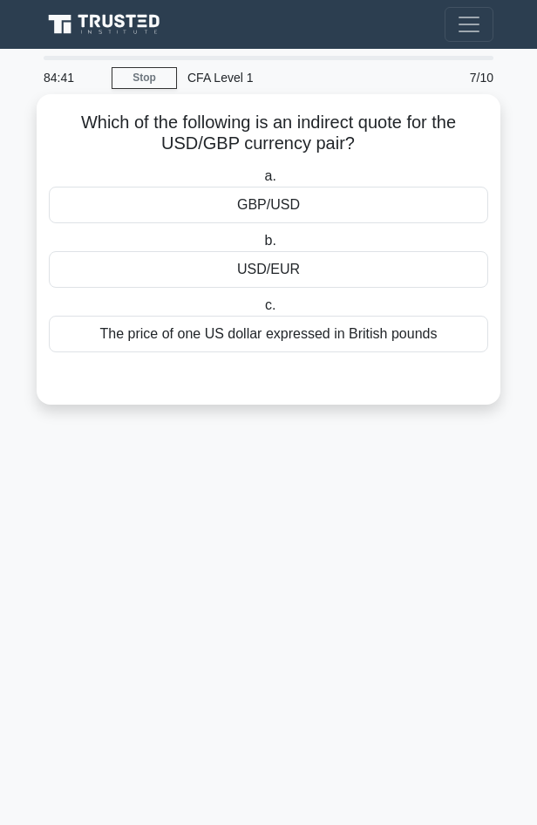
click at [267, 215] on div "GBP/USD" at bounding box center [268, 205] width 439 height 37
click at [261, 182] on input "a. GBP/USD" at bounding box center [261, 176] width 0 height 11
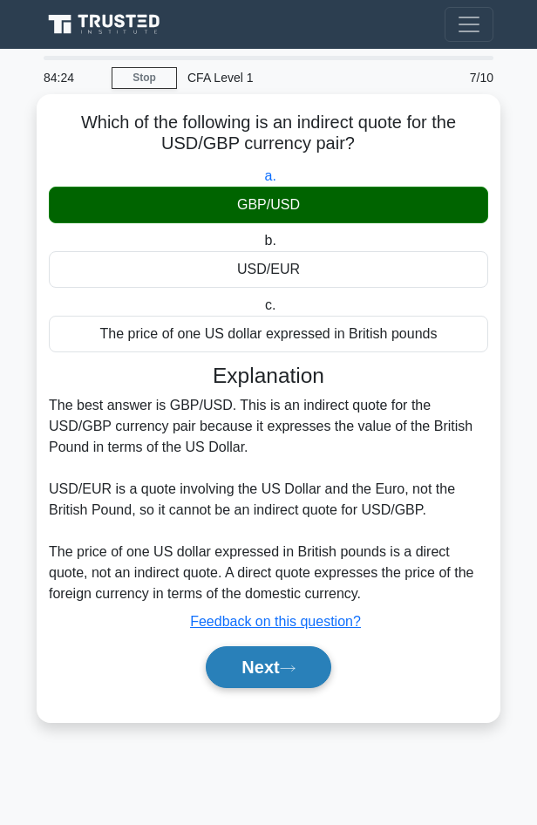
click at [289, 664] on icon at bounding box center [288, 668] width 16 height 10
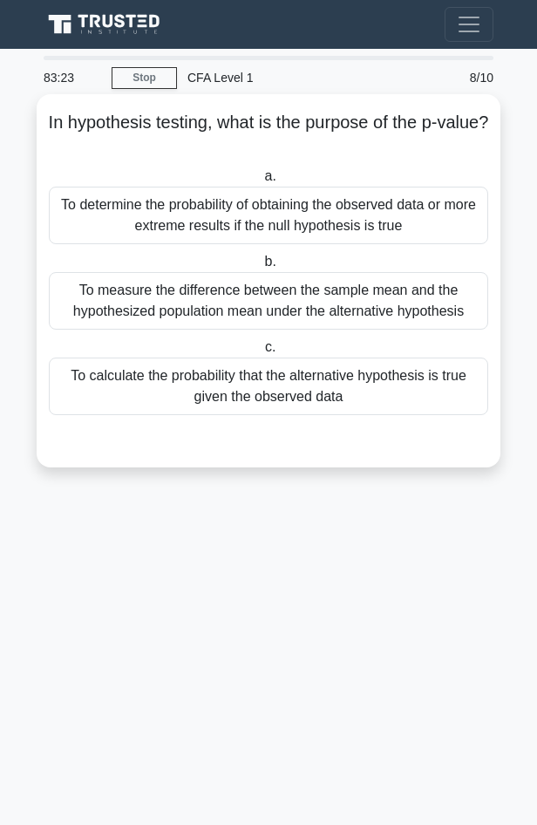
click at [318, 319] on div "To measure the difference between the sample mean and the hypothesized populati…" at bounding box center [268, 301] width 439 height 58
click at [261, 268] on input "b. To measure the difference between the sample mean and the hypothesized popul…" at bounding box center [261, 261] width 0 height 11
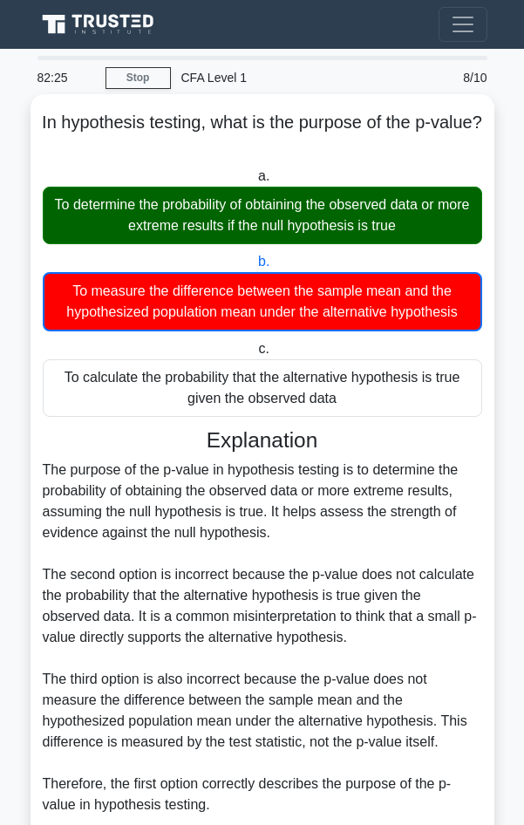
drag, startPoint x: 286, startPoint y: 132, endPoint x: 59, endPoint y: 113, distance: 227.4
click at [59, 113] on h5 "In hypothesis testing, what is the purpose of the p-value? .spinner_0XTQ{transf…" at bounding box center [262, 134] width 443 height 44
copy h5 "In hypothesis testing, what is the purpose of the p-value?"
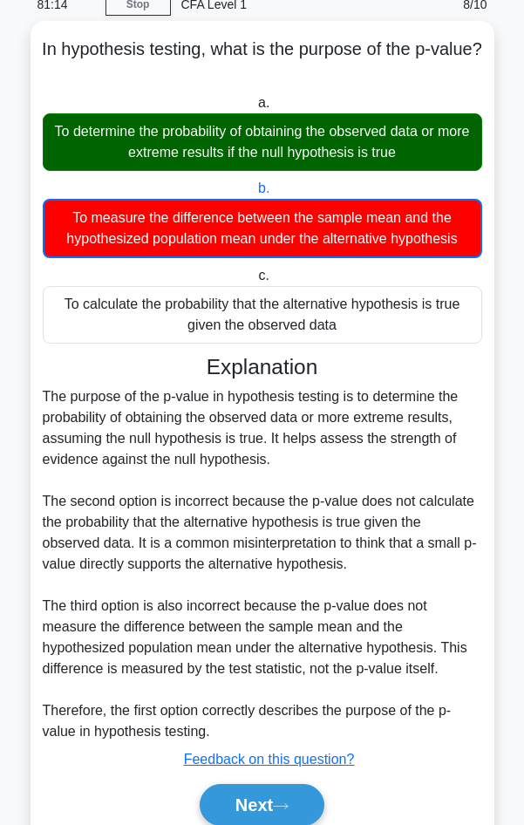
scroll to position [146, 0]
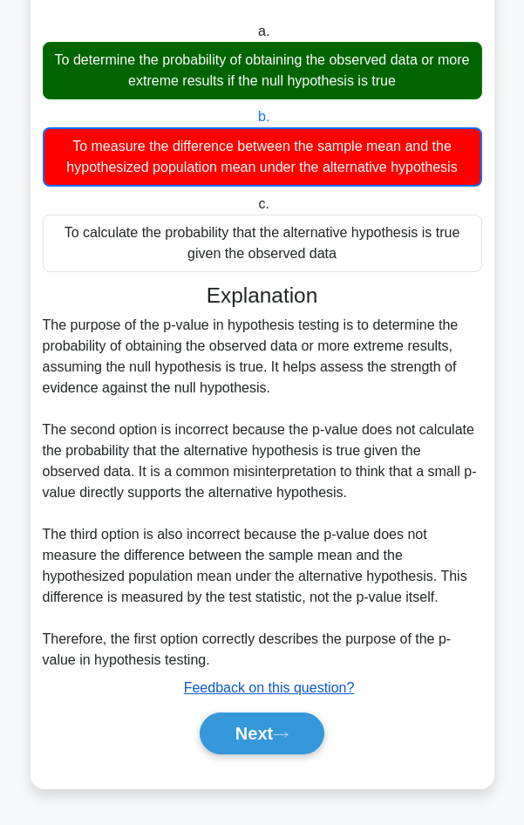
drag, startPoint x: 292, startPoint y: 675, endPoint x: 290, endPoint y: 690, distance: 15.8
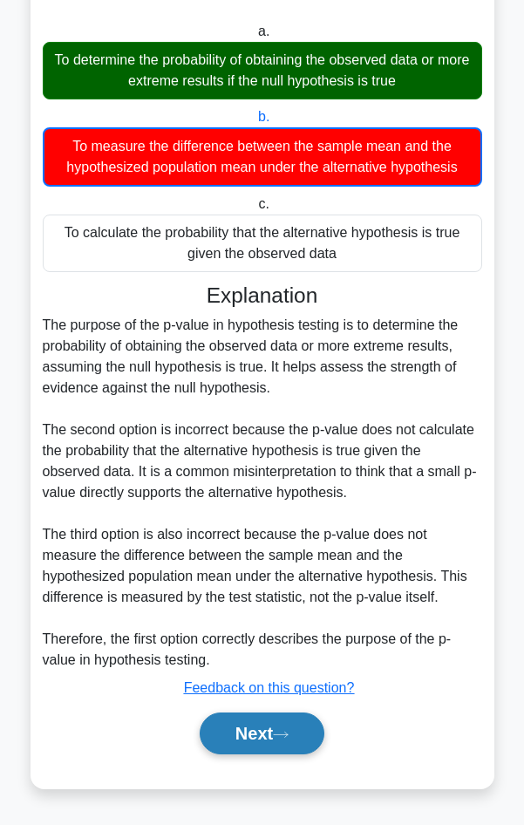
drag, startPoint x: 290, startPoint y: 690, endPoint x: 253, endPoint y: 741, distance: 62.9
click at [253, 743] on button "Next" at bounding box center [262, 733] width 125 height 42
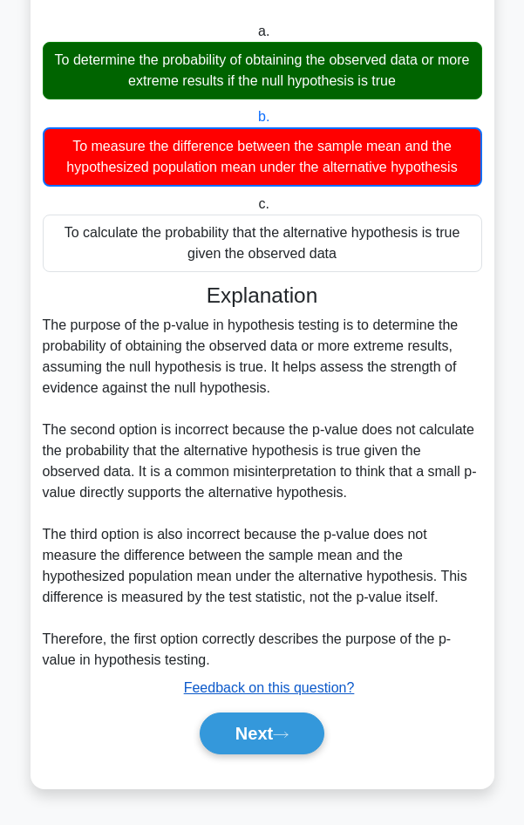
scroll to position [0, 0]
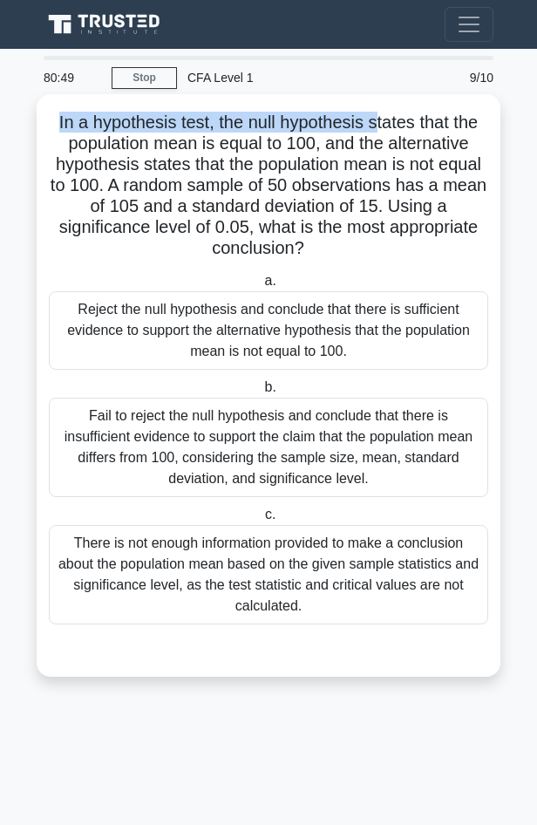
drag, startPoint x: 56, startPoint y: 119, endPoint x: 386, endPoint y: 127, distance: 330.5
click at [386, 127] on h5 "In a hypothesis test, the null hypothesis states that the population mean is eq…" at bounding box center [268, 186] width 443 height 148
drag, startPoint x: 300, startPoint y: 248, endPoint x: 45, endPoint y: 117, distance: 286.5
click at [45, 117] on div "In a hypothesis test, the null hypothesis states that the population mean is eq…" at bounding box center [269, 385] width 450 height 568
drag, startPoint x: 45, startPoint y: 117, endPoint x: 80, endPoint y: 132, distance: 38.2
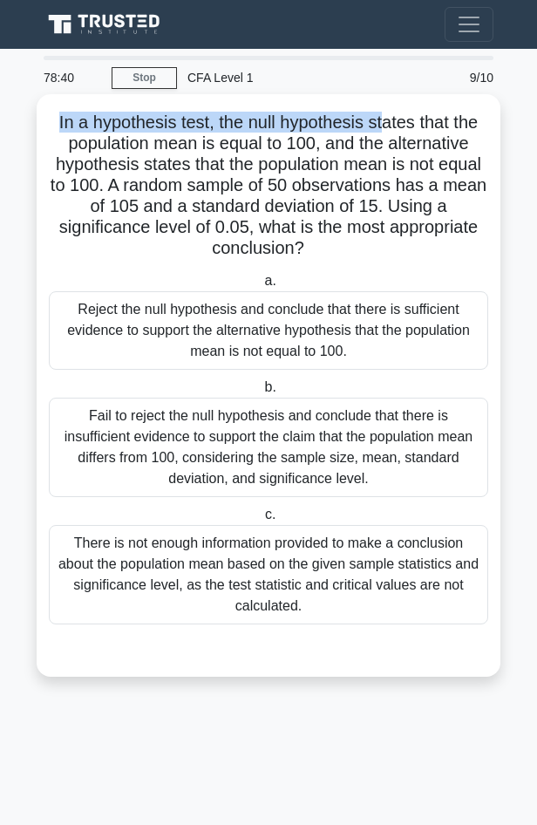
copy h5 "In a hypothesis test, the null hypothesis states that the population mean is eq…"
click at [241, 167] on h5 "In a hypothesis test, the null hypothesis states that the population mean is eq…" at bounding box center [268, 186] width 443 height 148
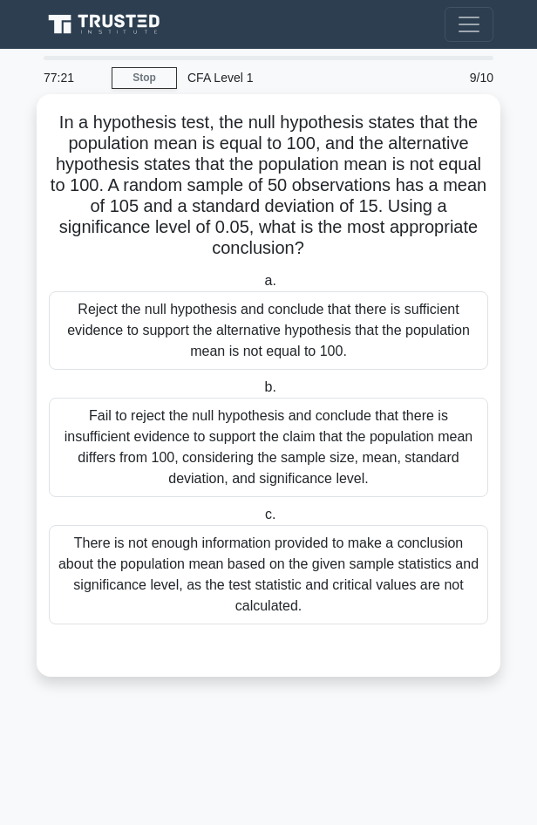
drag, startPoint x: 210, startPoint y: 139, endPoint x: 478, endPoint y: 253, distance: 290.6
click at [478, 253] on h5 "In a hypothesis test, the null hypothesis states that the population mean is eq…" at bounding box center [268, 186] width 443 height 148
drag, startPoint x: 228, startPoint y: 446, endPoint x: 233, endPoint y: 421, distance: 25.6
click at [229, 446] on div "Fail to reject the null hypothesis and conclude that there is insufficient evid…" at bounding box center [268, 446] width 439 height 99
click at [261, 393] on input "b. Fail to reject the null hypothesis and conclude that there is insufficient e…" at bounding box center [261, 387] width 0 height 11
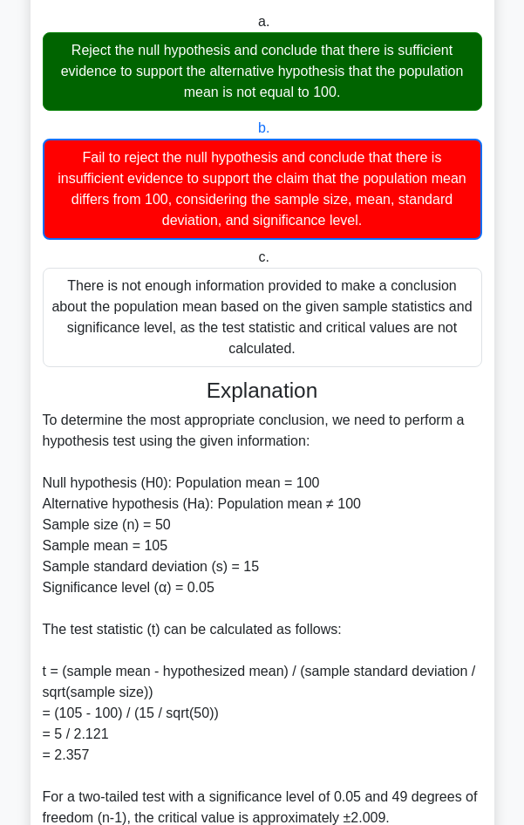
scroll to position [261, 0]
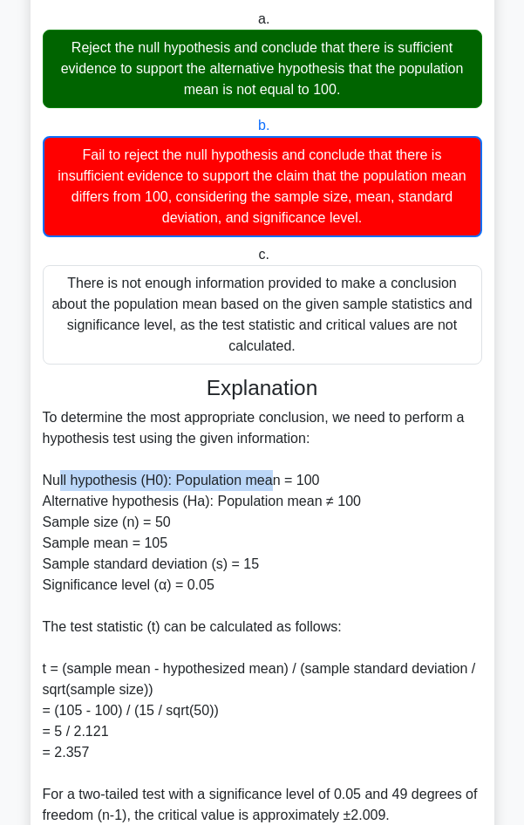
drag, startPoint x: 60, startPoint y: 485, endPoint x: 273, endPoint y: 477, distance: 212.8
click at [273, 477] on div "To determine the most appropriate conclusion, we need to perform a hypothesis t…" at bounding box center [262, 762] width 439 height 711
drag, startPoint x: 139, startPoint y: 492, endPoint x: 115, endPoint y: 490, distance: 24.5
click at [139, 492] on div "To determine the most appropriate conclusion, we need to perform a hypothesis t…" at bounding box center [262, 762] width 439 height 711
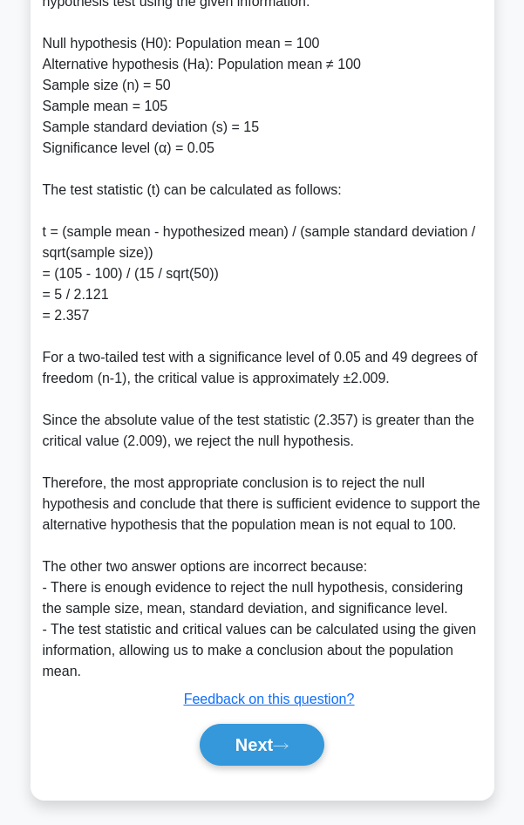
scroll to position [731, 0]
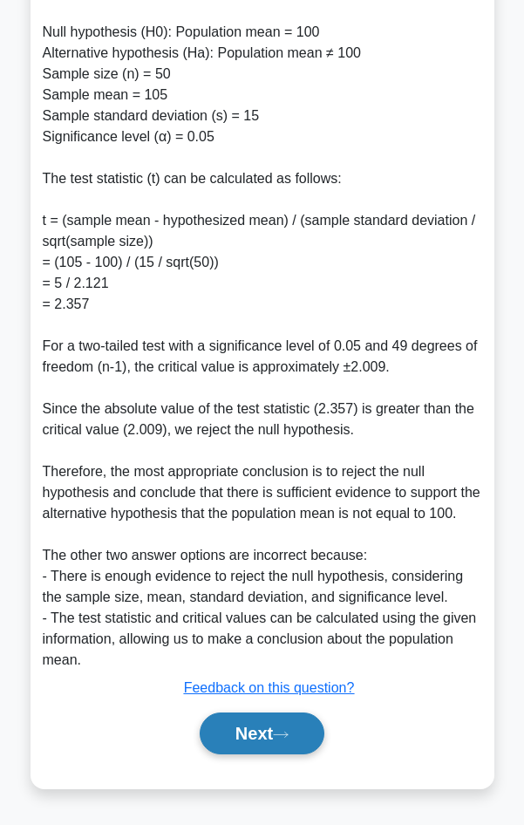
click at [274, 730] on button "Next" at bounding box center [262, 733] width 125 height 42
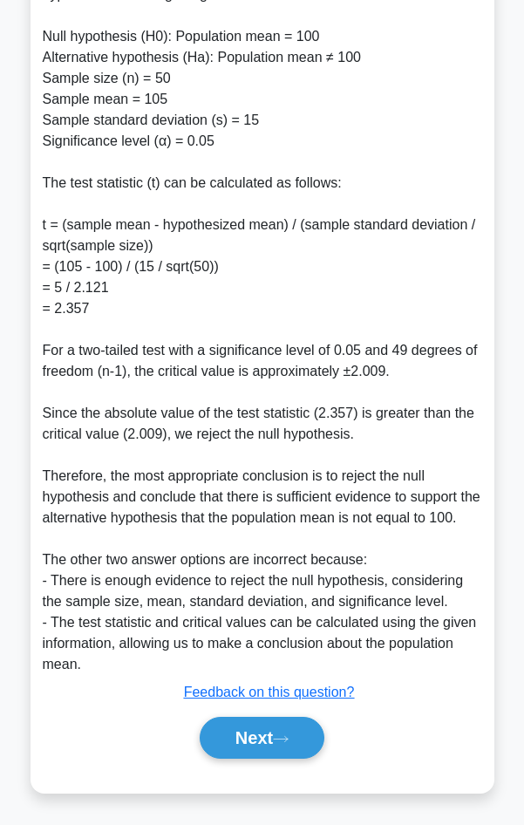
scroll to position [0, 0]
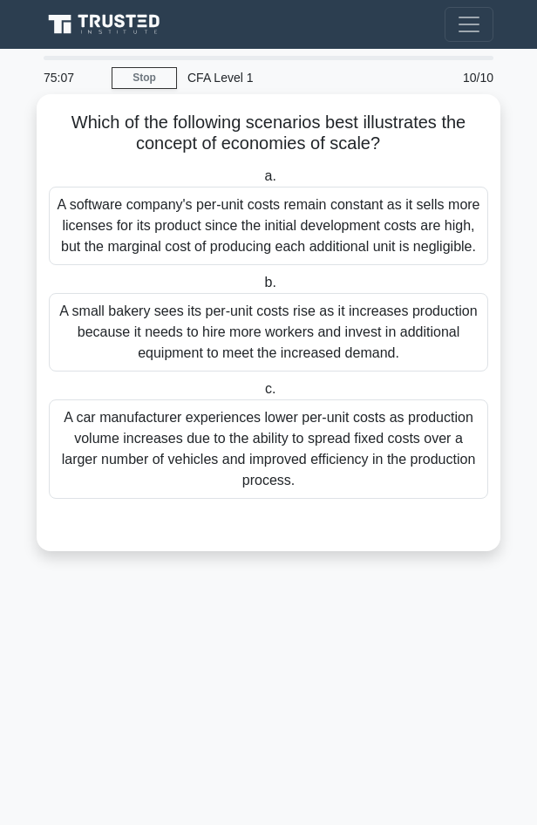
click at [316, 469] on div "A car manufacturer experiences lower per-unit costs as production volume increa…" at bounding box center [268, 448] width 439 height 99
click at [261, 395] on input "c. A car manufacturer experiences lower per-unit costs as production volume inc…" at bounding box center [261, 389] width 0 height 11
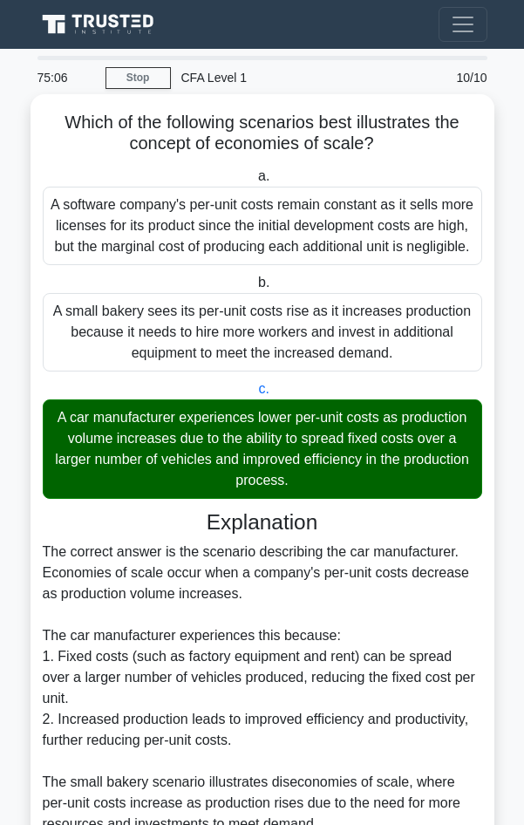
scroll to position [248, 0]
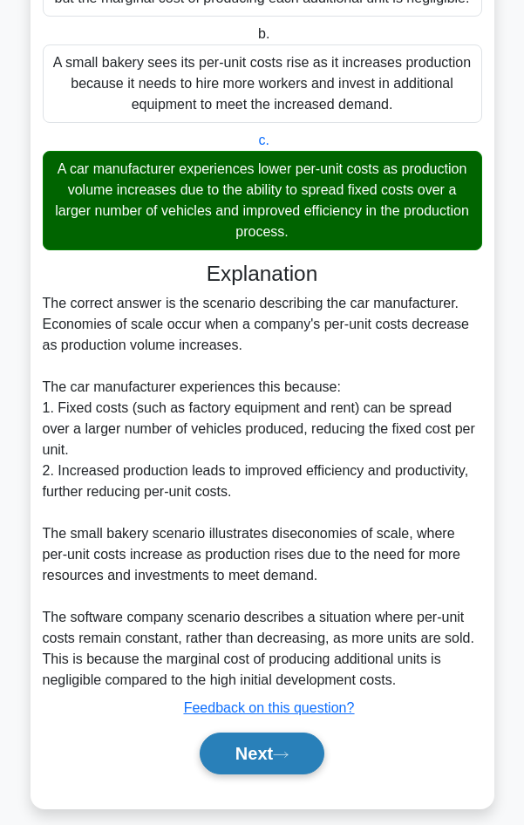
click at [276, 742] on button "Next" at bounding box center [262, 753] width 125 height 42
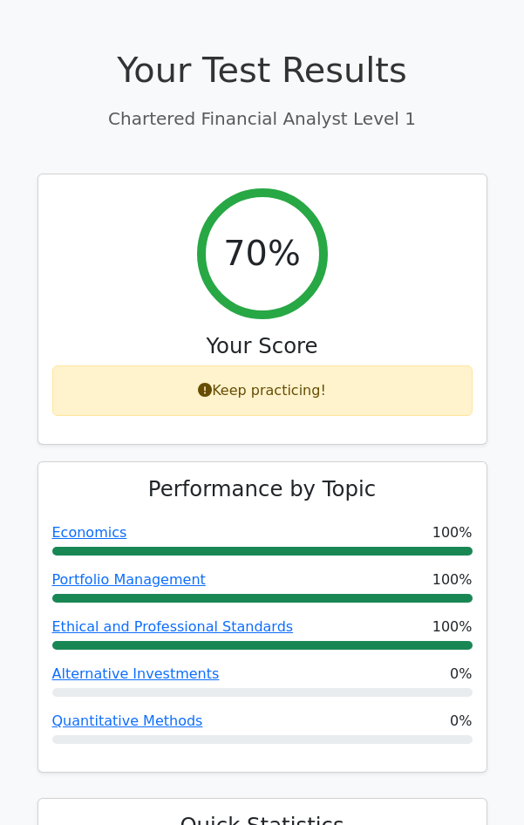
scroll to position [87, 0]
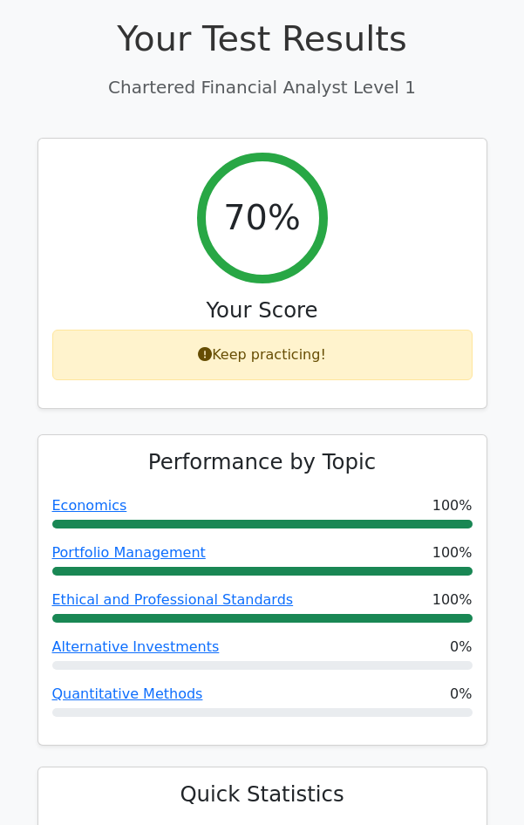
click at [212, 353] on icon at bounding box center [205, 354] width 14 height 14
click at [208, 355] on icon at bounding box center [205, 354] width 14 height 14
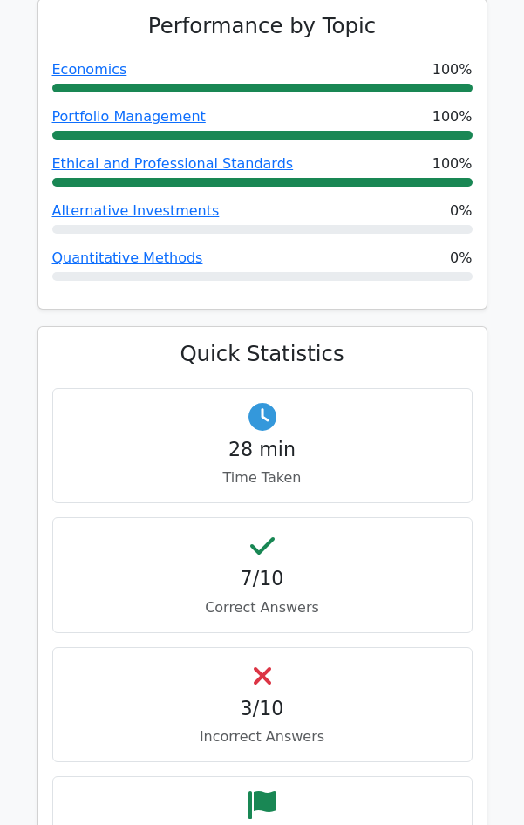
scroll to position [349, 0]
